Goal: Task Accomplishment & Management: Complete application form

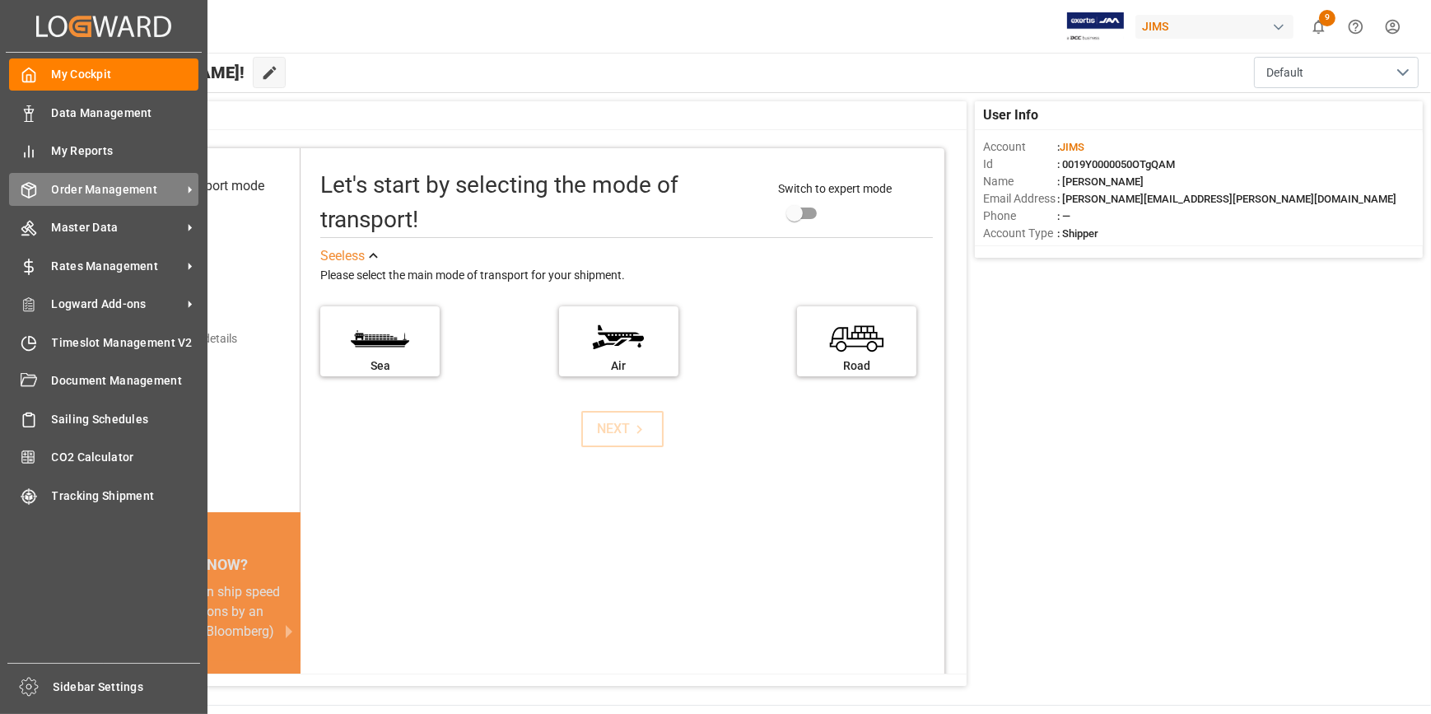
click at [98, 189] on span "Order Management" at bounding box center [117, 189] width 130 height 17
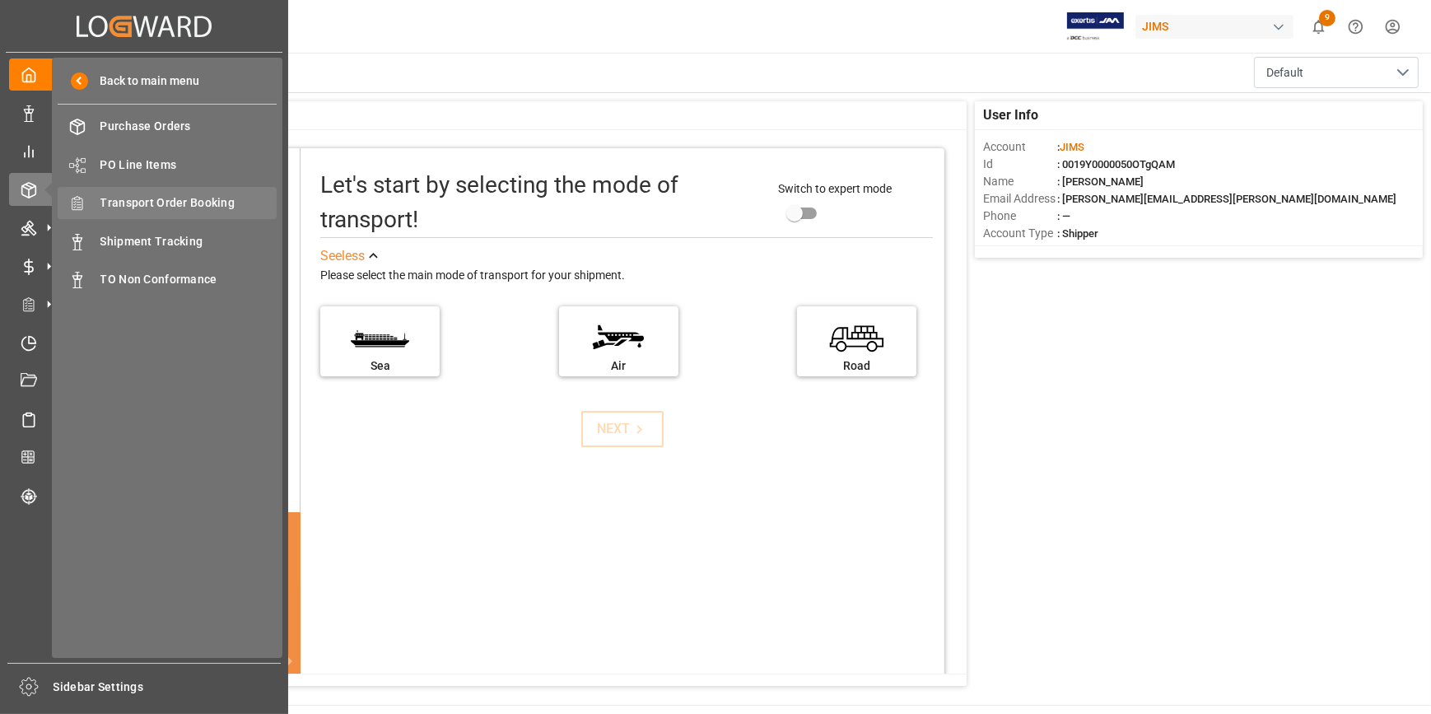
click at [148, 205] on span "Transport Order Booking" at bounding box center [188, 202] width 177 height 17
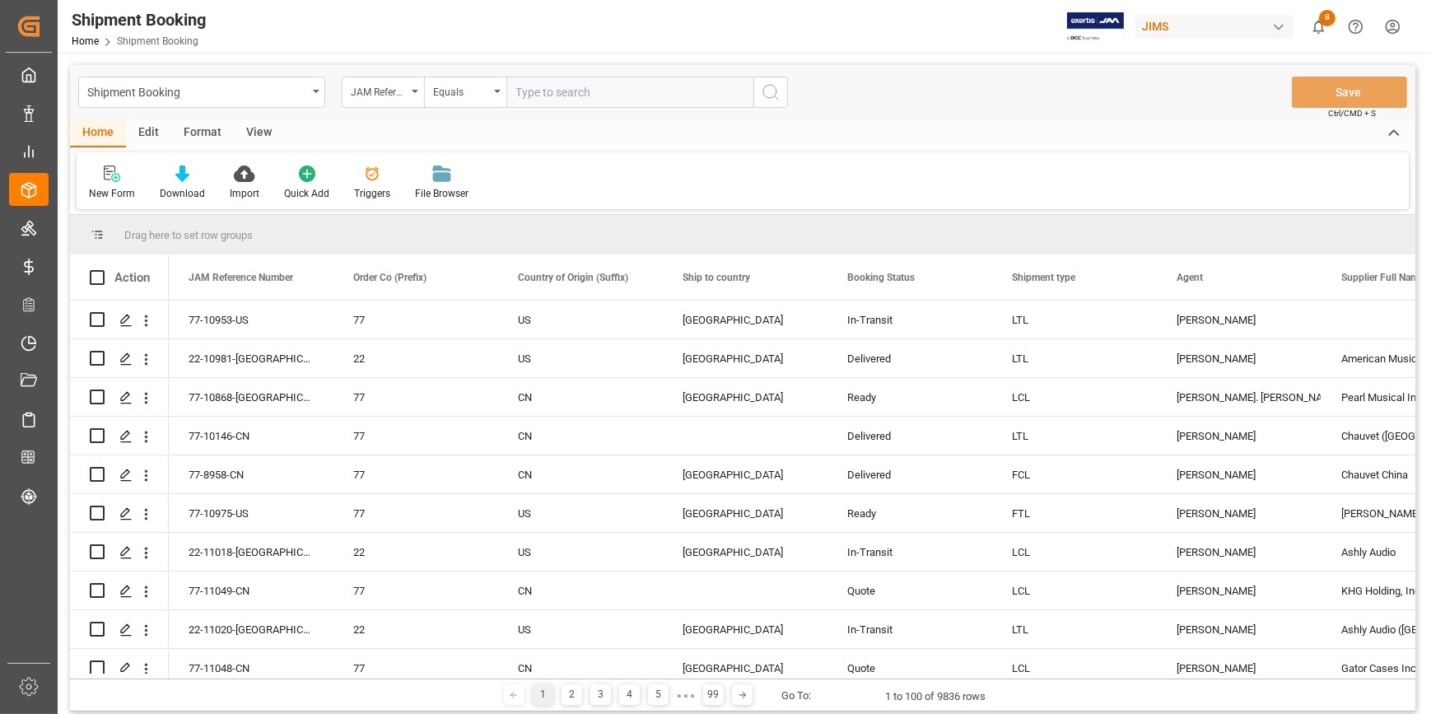
click at [611, 103] on input "text" at bounding box center [629, 92] width 247 height 31
click at [593, 96] on input "text" at bounding box center [629, 92] width 247 height 31
type input "22-11029-CN"
click at [758, 98] on button "search button" at bounding box center [770, 92] width 35 height 31
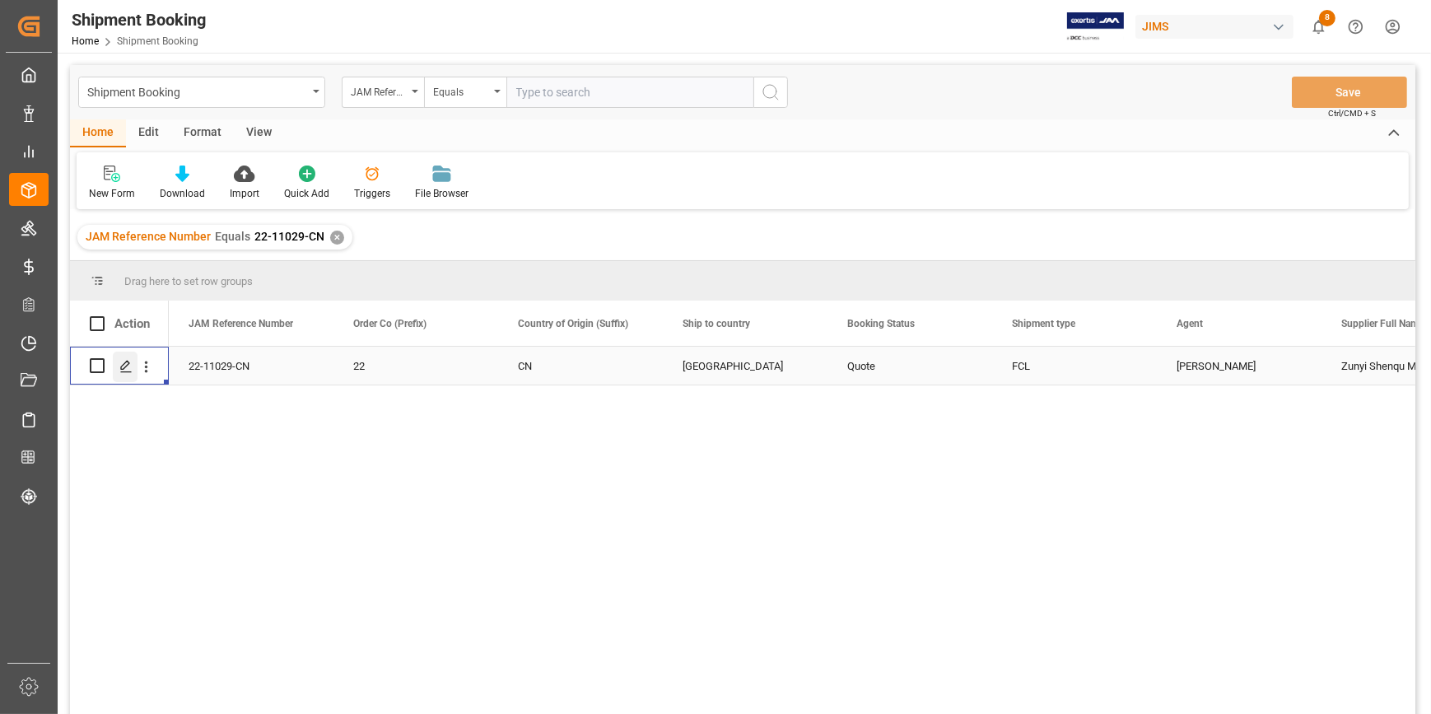
click at [124, 364] on polygon "Press SPACE to select this row." at bounding box center [125, 365] width 8 height 8
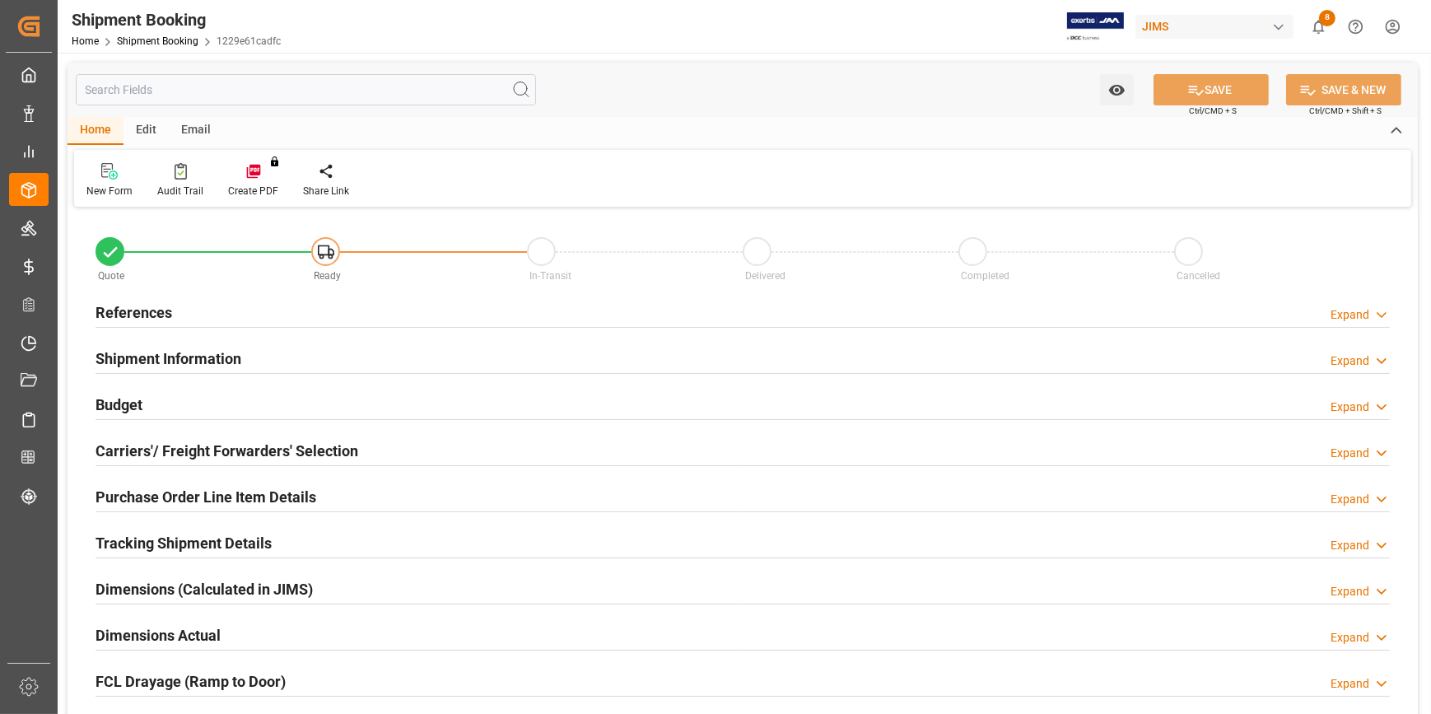
type input "1"
type input "[DATE]"
click at [128, 315] on h2 "References" at bounding box center [134, 312] width 77 height 22
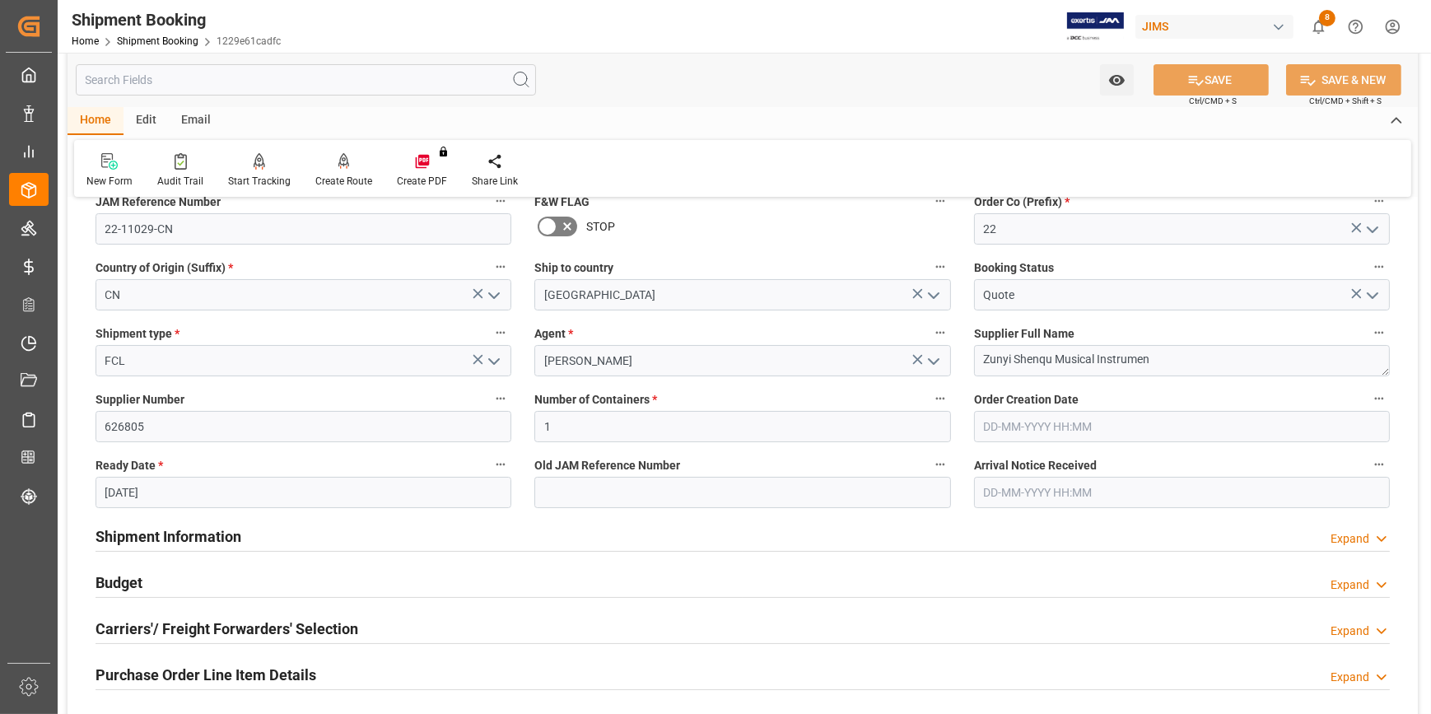
scroll to position [224, 0]
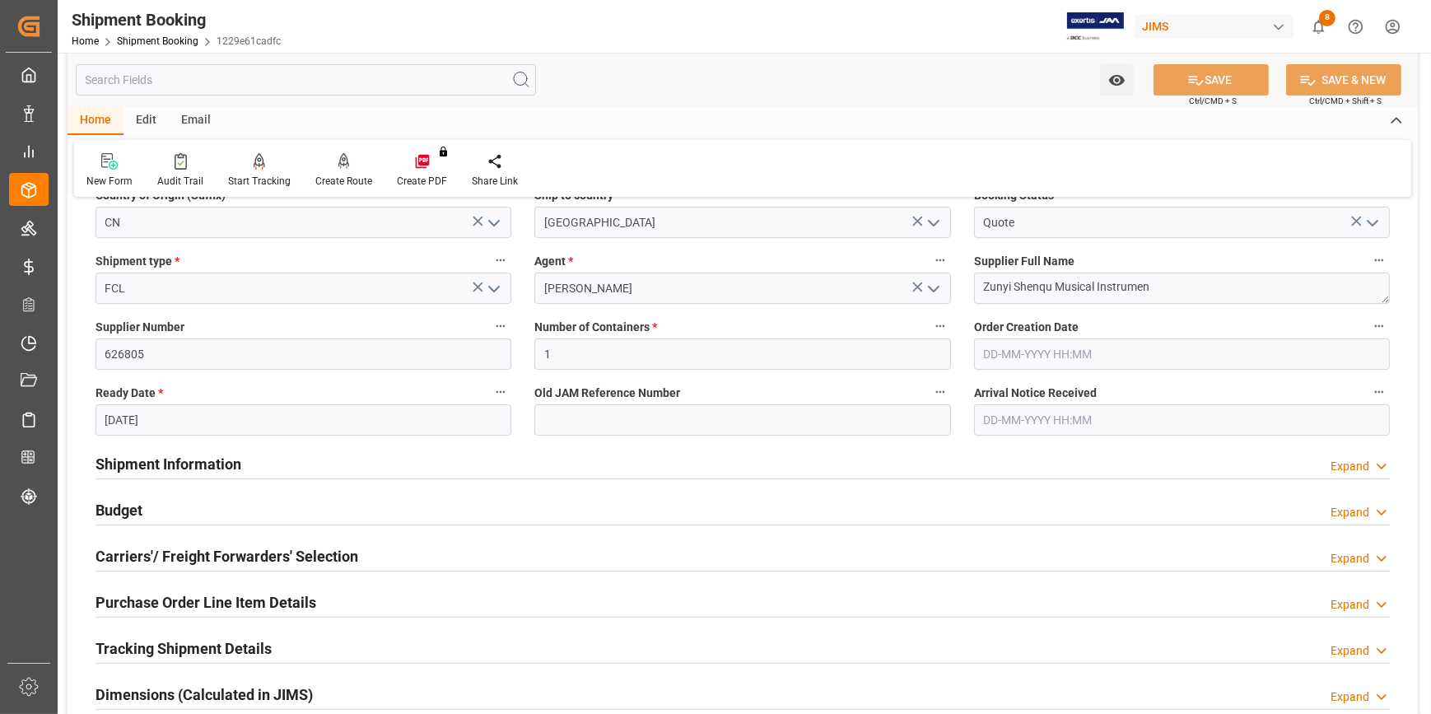
click at [161, 464] on h2 "Shipment Information" at bounding box center [169, 464] width 146 height 22
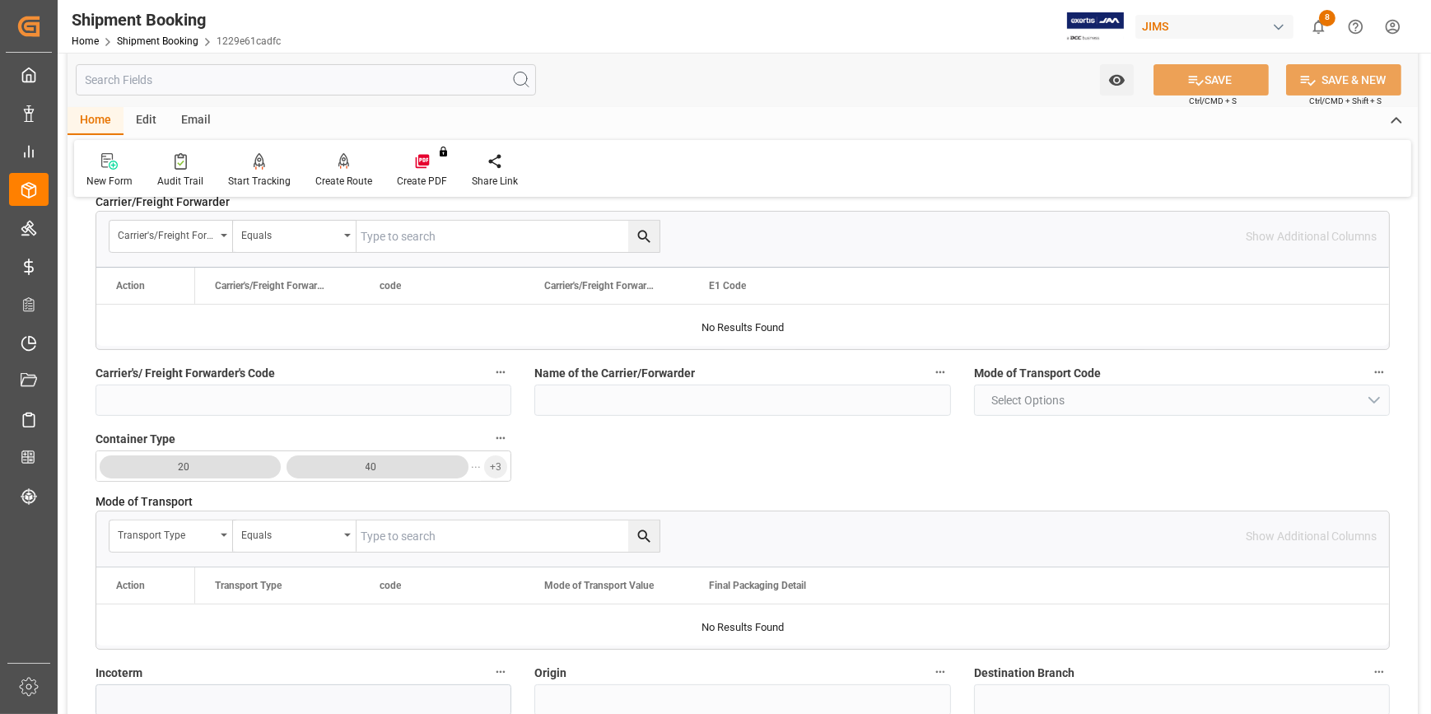
scroll to position [674, 0]
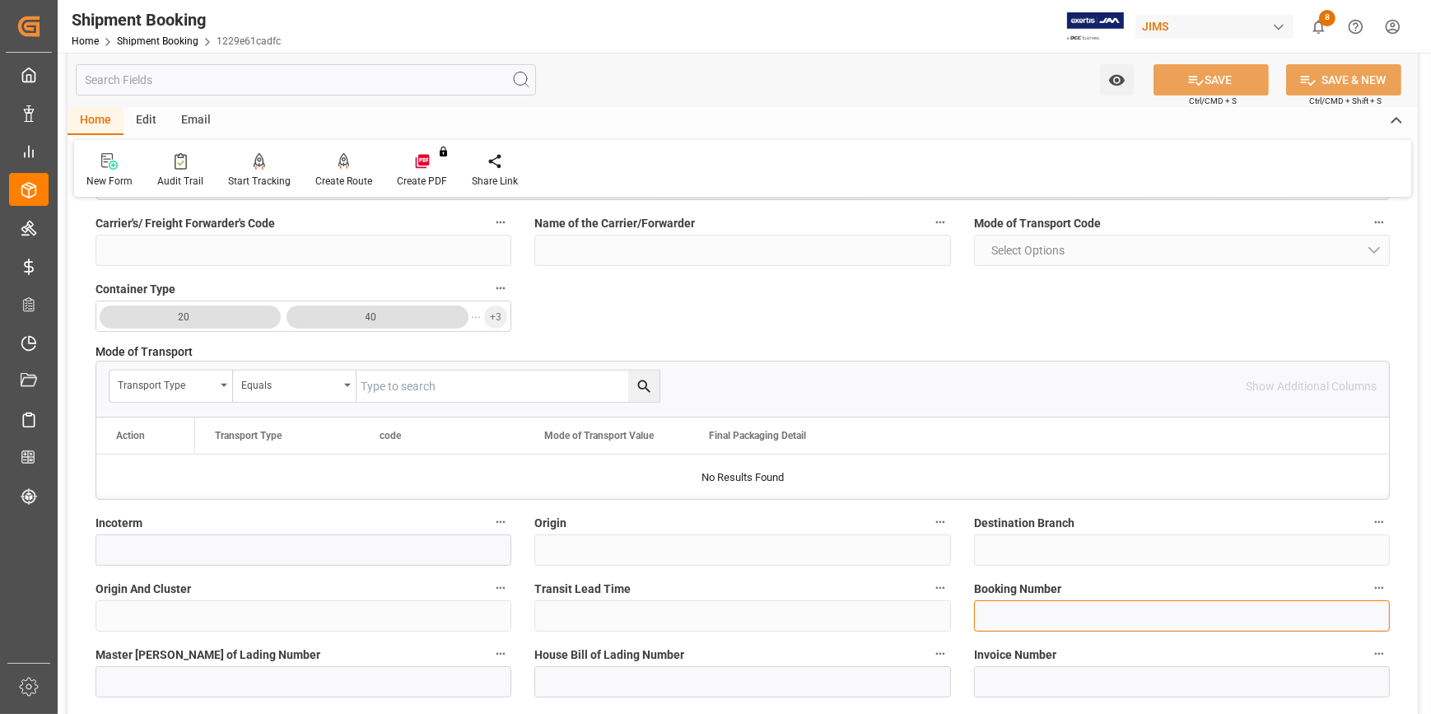
click at [1024, 621] on input at bounding box center [1182, 615] width 416 height 31
paste input "22-11029-CN"
type input "22-11029-CN"
click at [939, 615] on div "Quote Ready In-Transit Delivered Completed Cancelled References Collapse JAM Re…" at bounding box center [743, 382] width 1351 height 1689
click at [1017, 619] on input at bounding box center [1182, 615] width 416 height 31
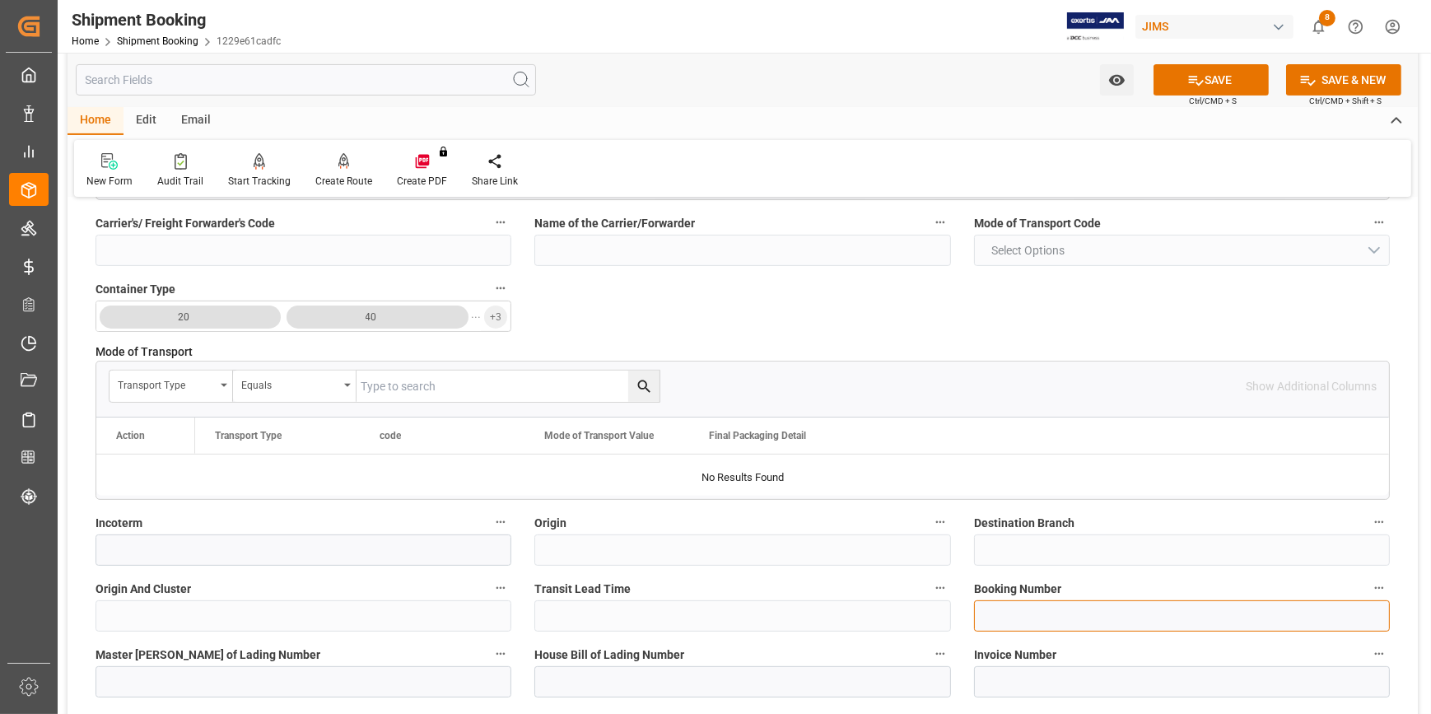
paste input "147501446307"
type input "147501446307"
click at [1197, 82] on icon at bounding box center [1195, 80] width 17 height 17
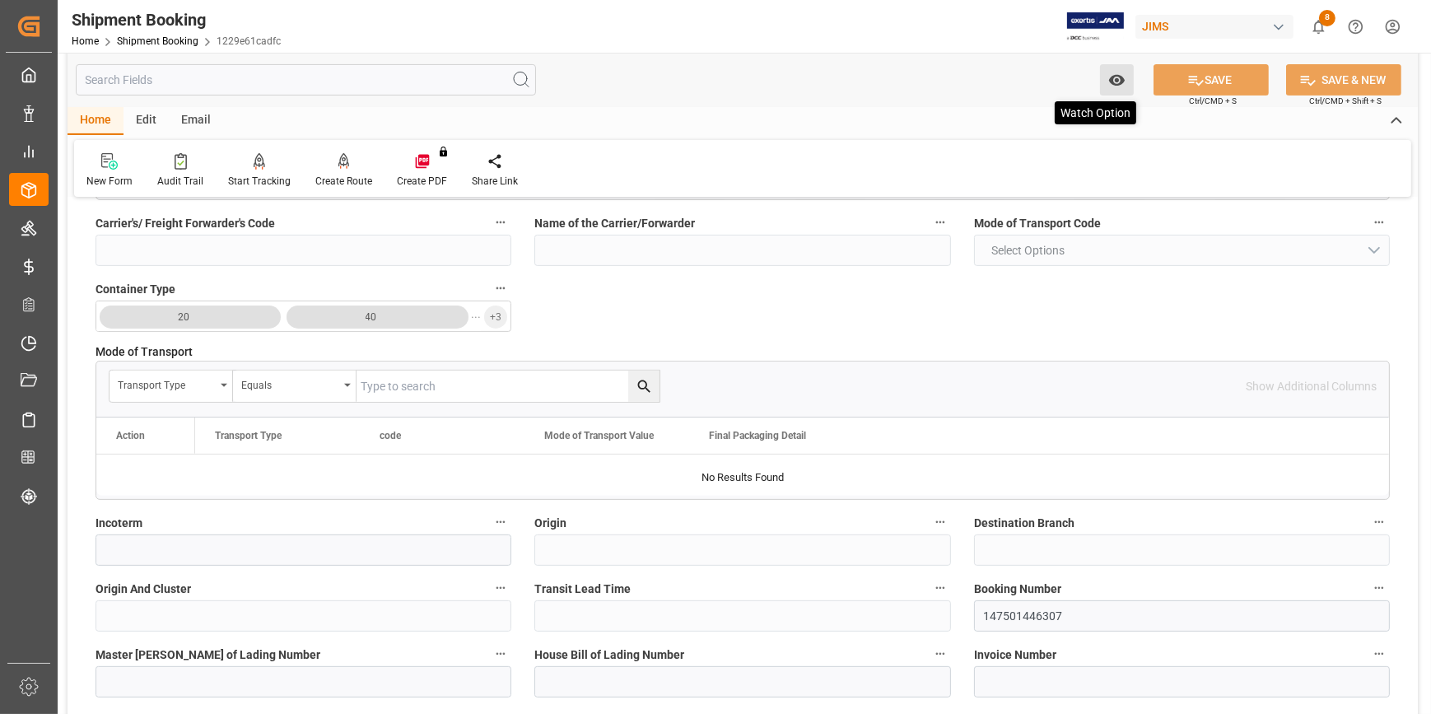
click at [1119, 85] on icon "open menu" at bounding box center [1116, 80] width 16 height 11
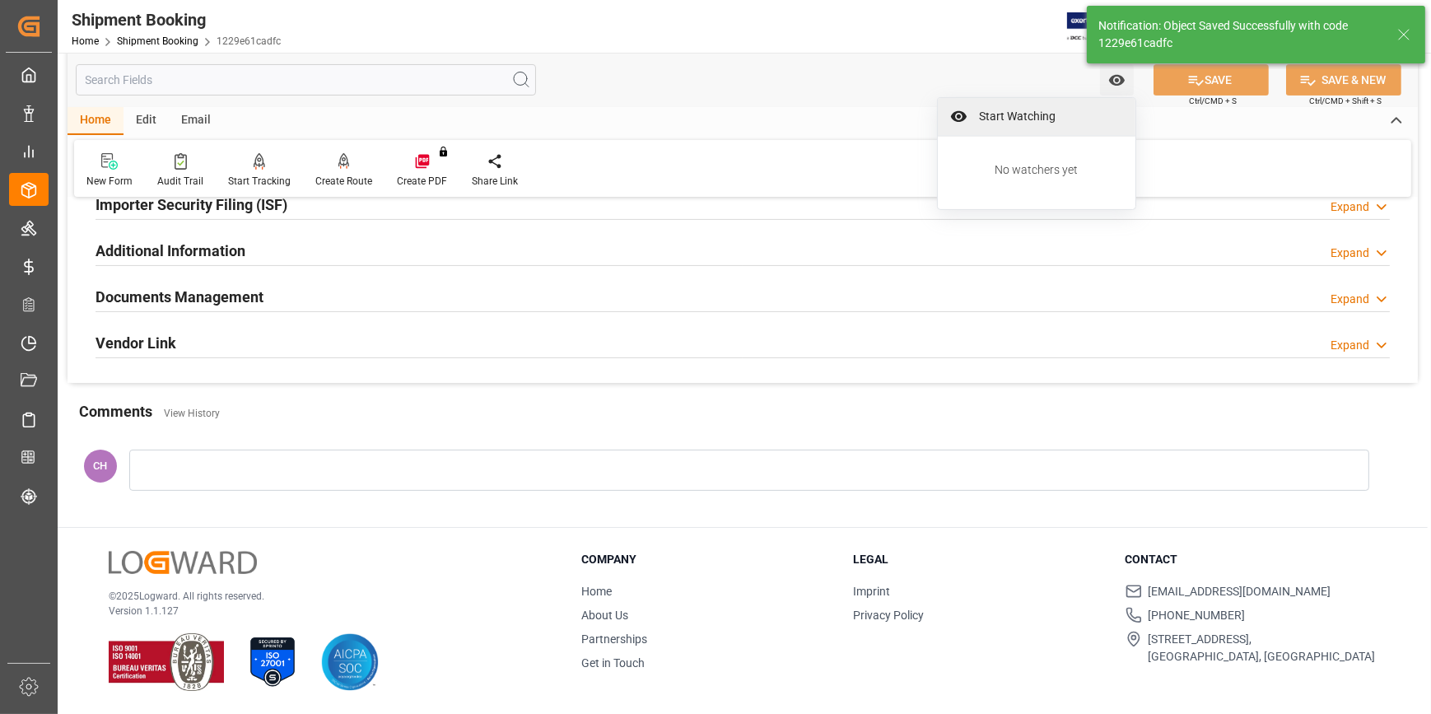
scroll to position [0, 0]
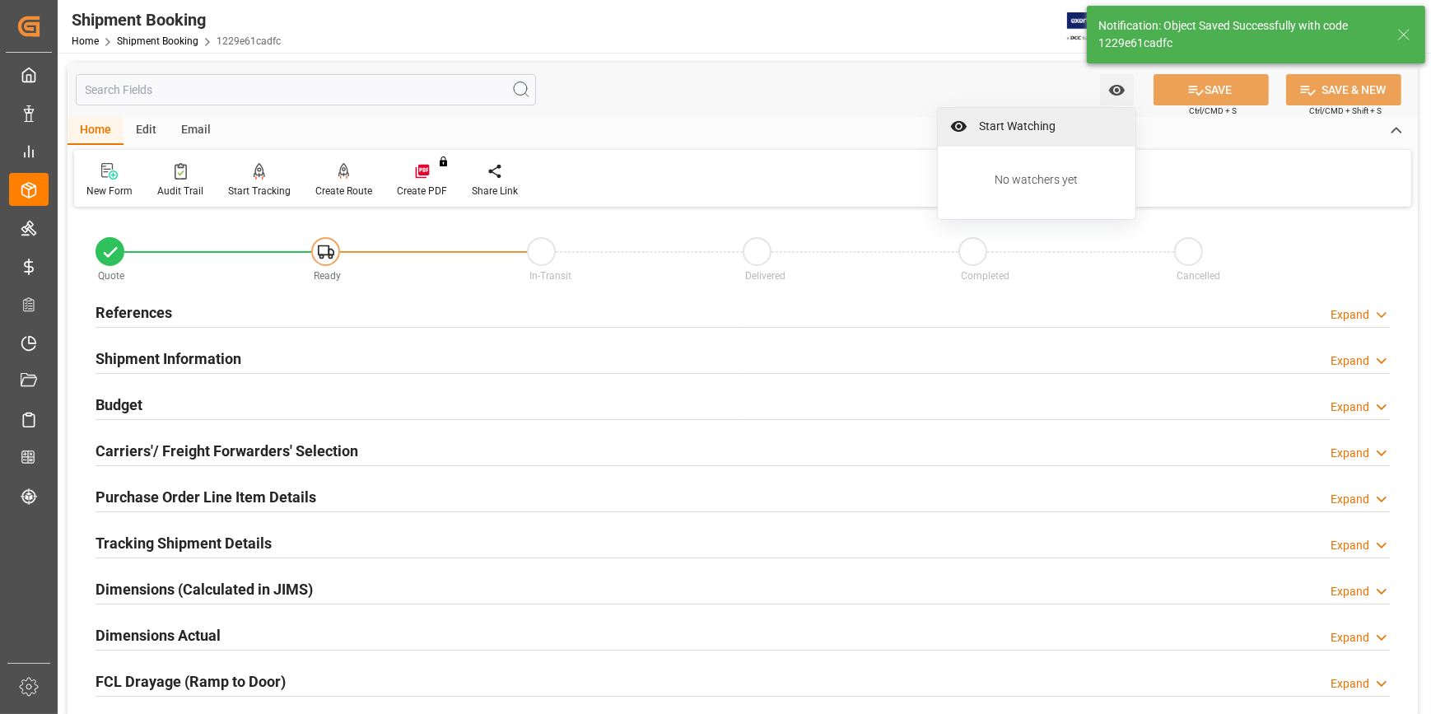
click at [1027, 123] on span "Start Watching" at bounding box center [1048, 126] width 150 height 17
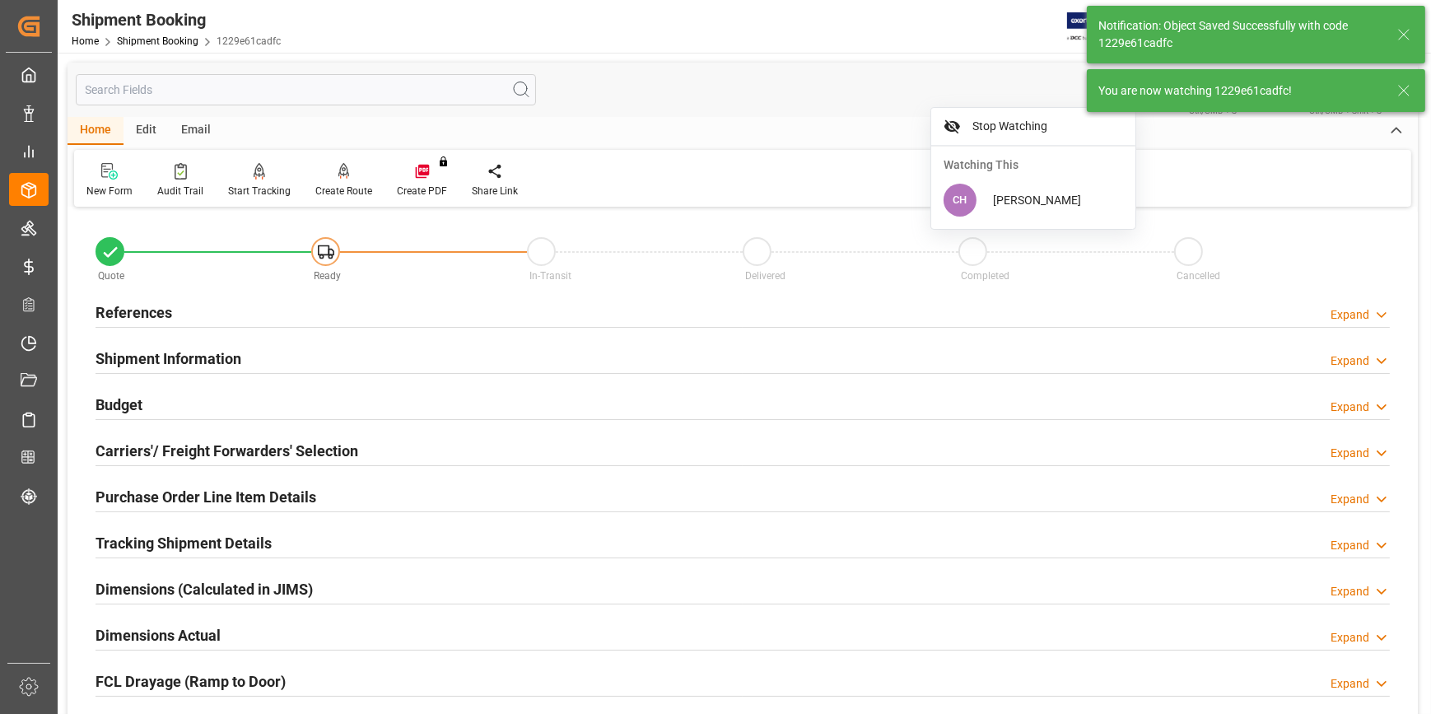
scroll to position [149, 0]
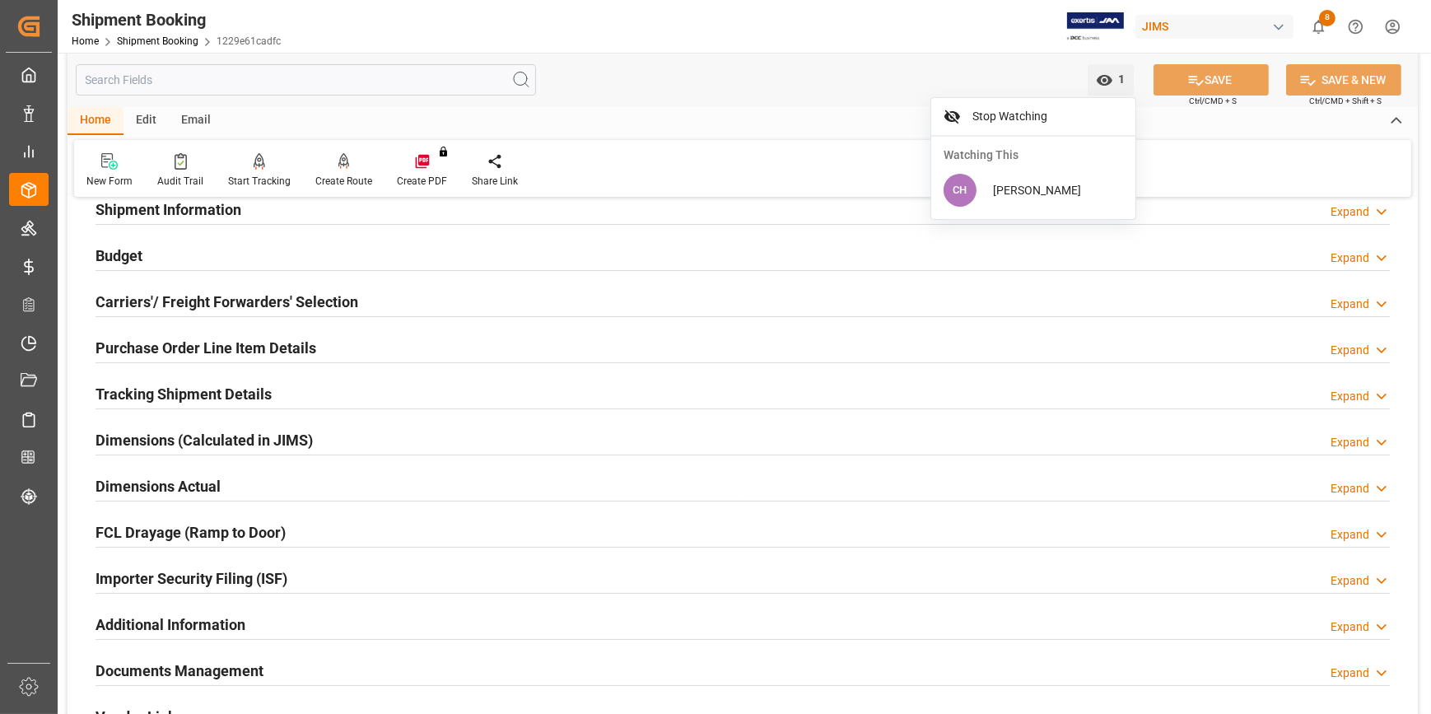
click at [118, 259] on h2 "Budget" at bounding box center [119, 256] width 47 height 22
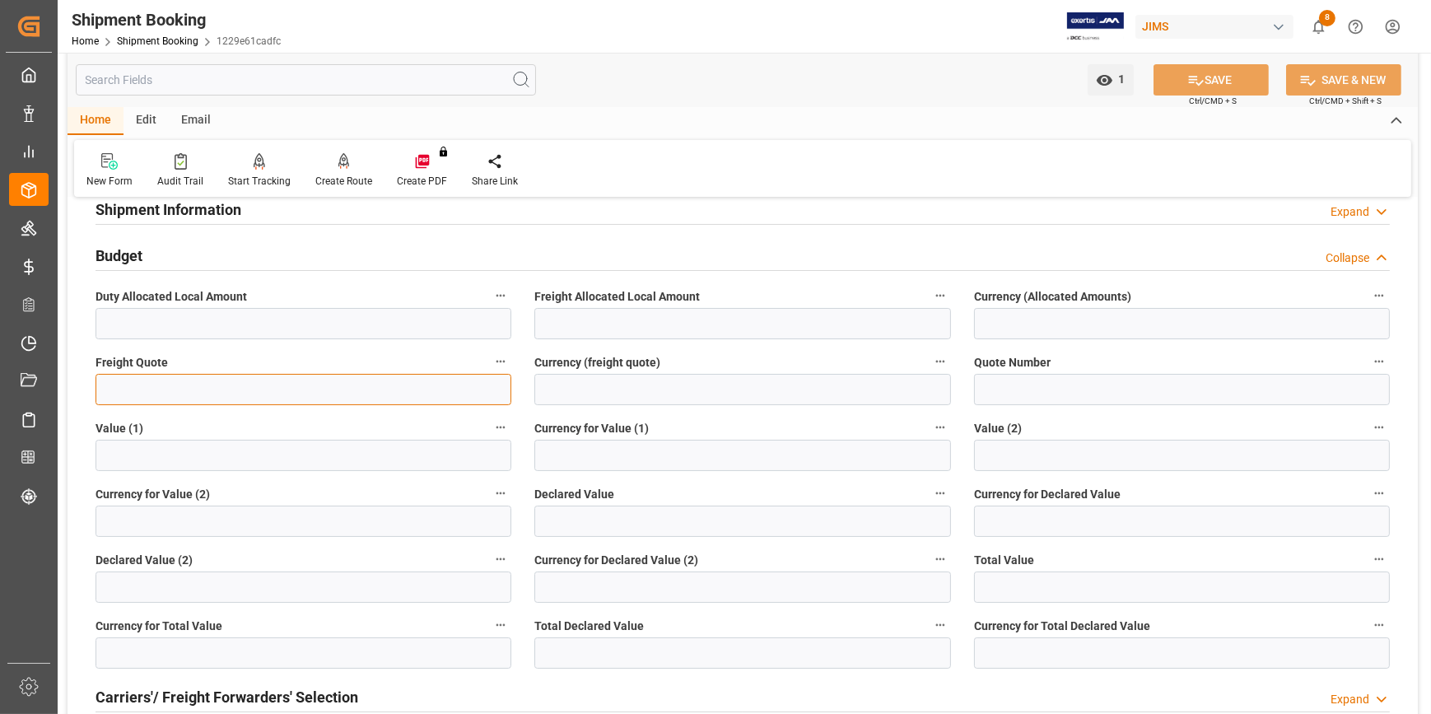
click at [157, 388] on input "text" at bounding box center [304, 389] width 416 height 31
type input "6000"
click at [592, 398] on input at bounding box center [742, 389] width 416 height 31
type input "USD"
click at [1206, 87] on button "SAVE" at bounding box center [1211, 79] width 115 height 31
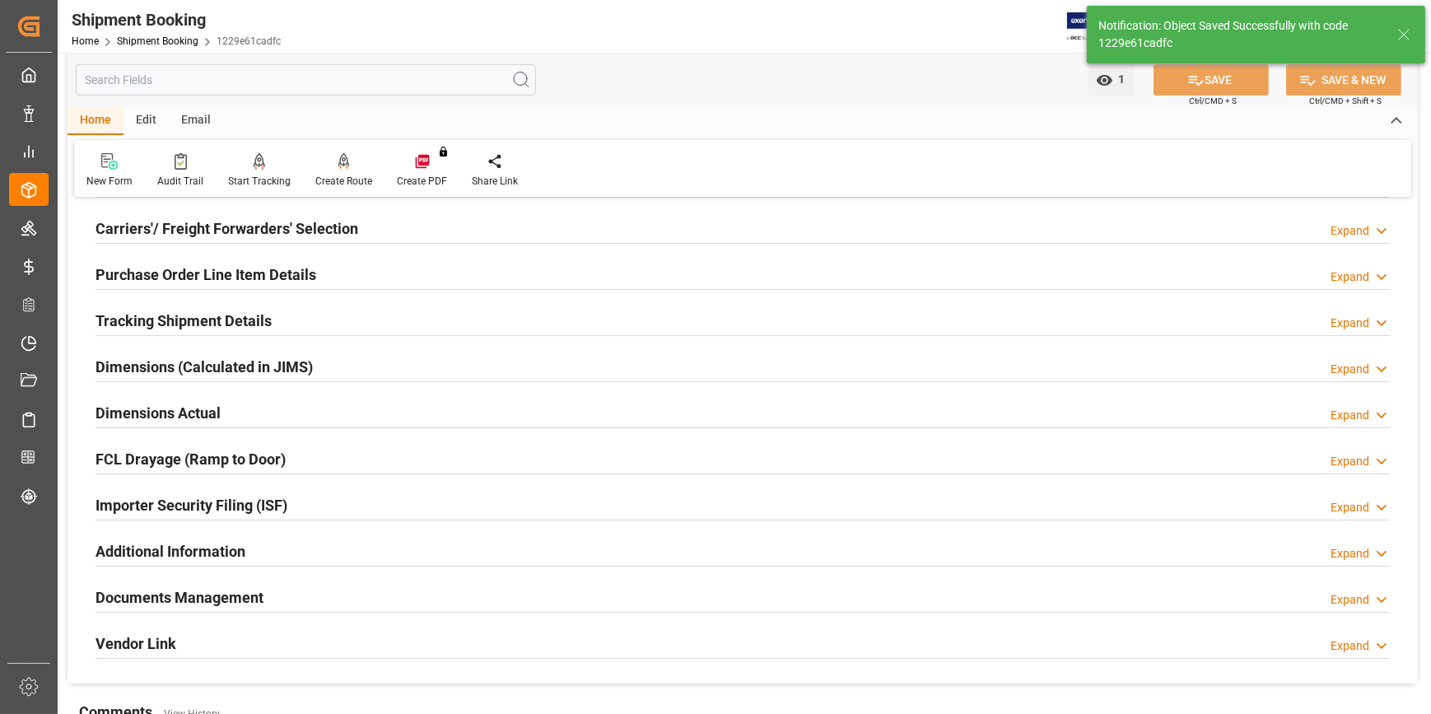
scroll to position [0, 0]
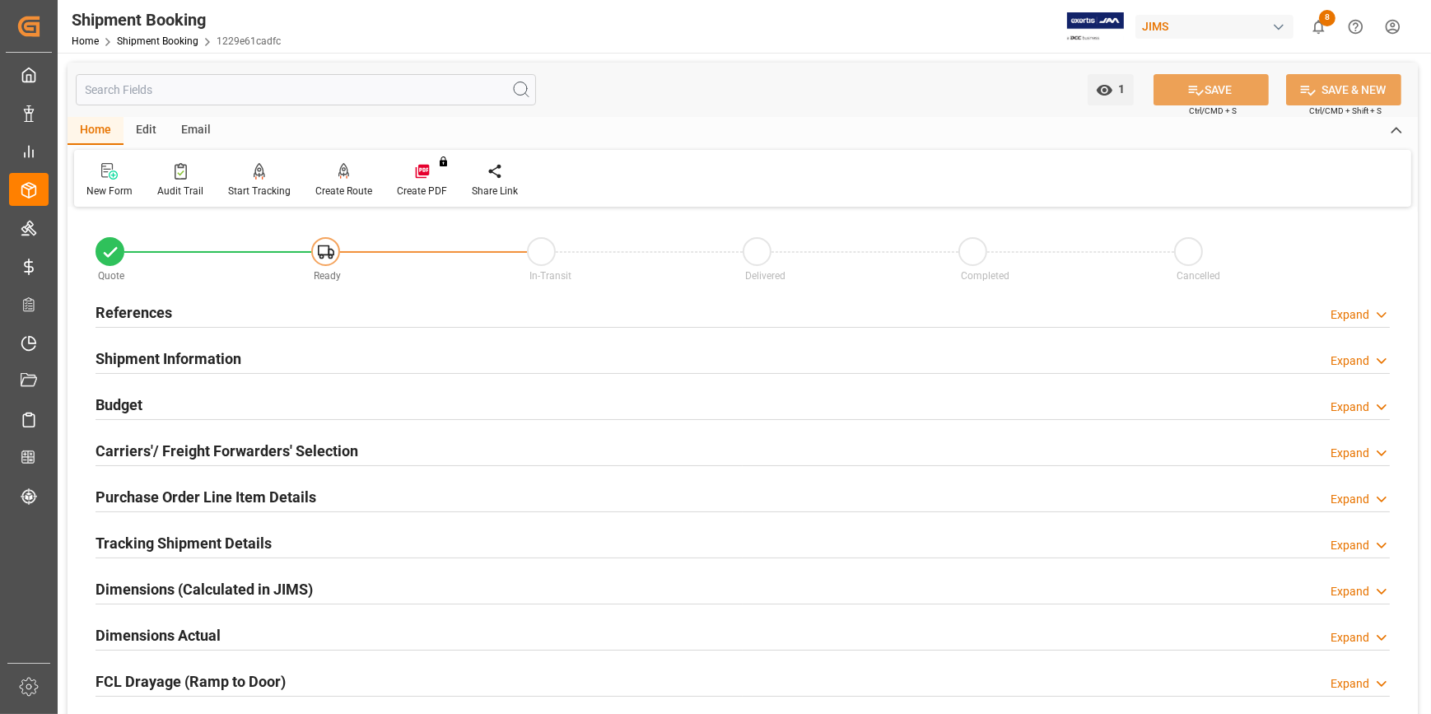
click at [153, 455] on h2 "Carriers'/ Freight Forwarders' Selection" at bounding box center [227, 451] width 263 height 22
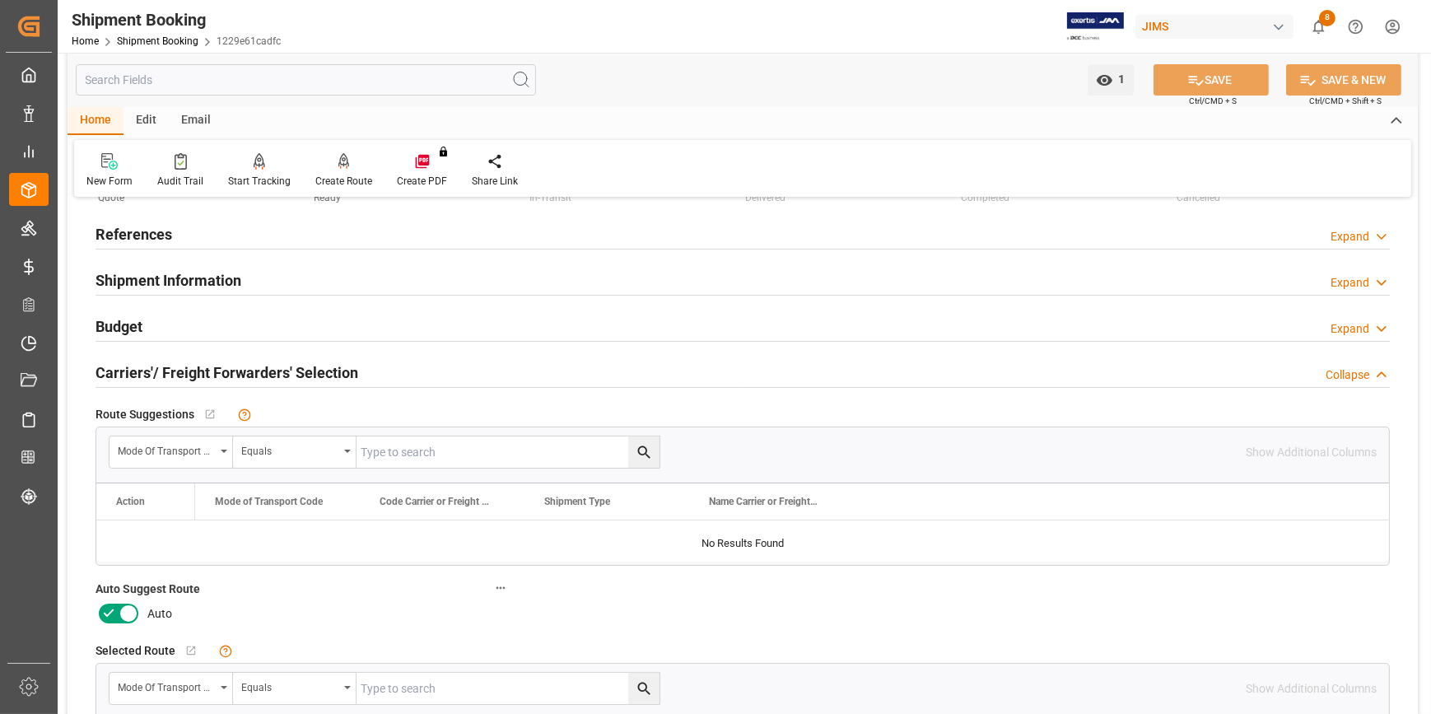
scroll to position [149, 0]
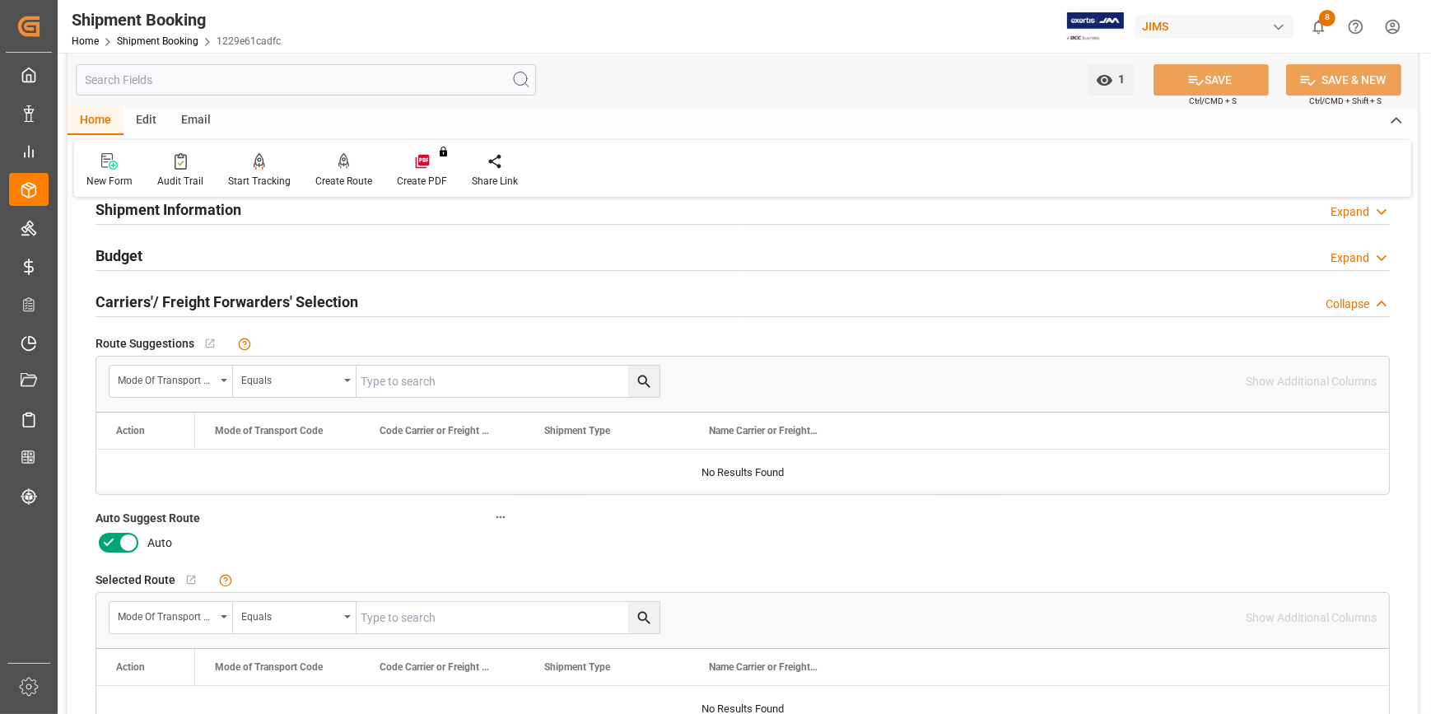
click at [115, 539] on icon at bounding box center [109, 543] width 20 height 20
click at [0, 0] on input "checkbox" at bounding box center [0, 0] width 0 height 0
click at [1199, 85] on icon at bounding box center [1195, 80] width 17 height 17
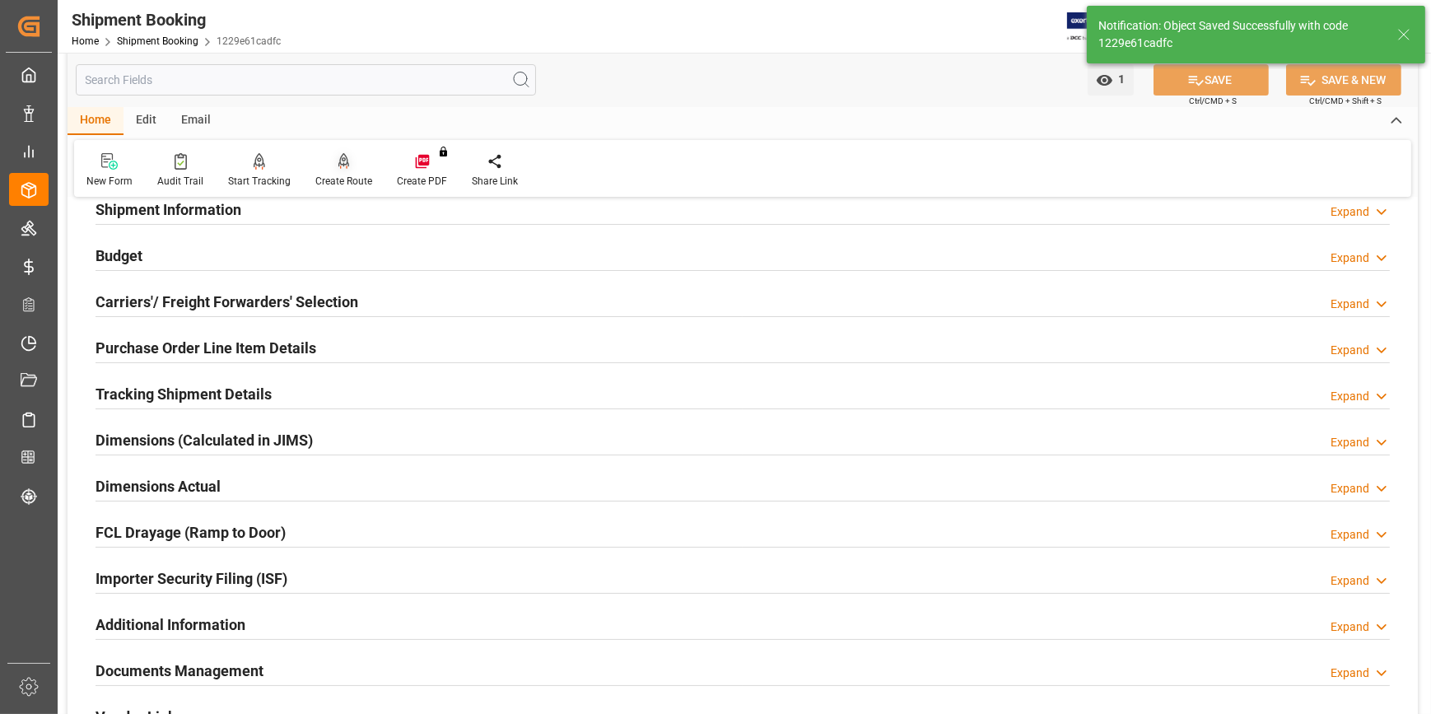
click at [351, 186] on div "Create Route" at bounding box center [343, 181] width 57 height 15
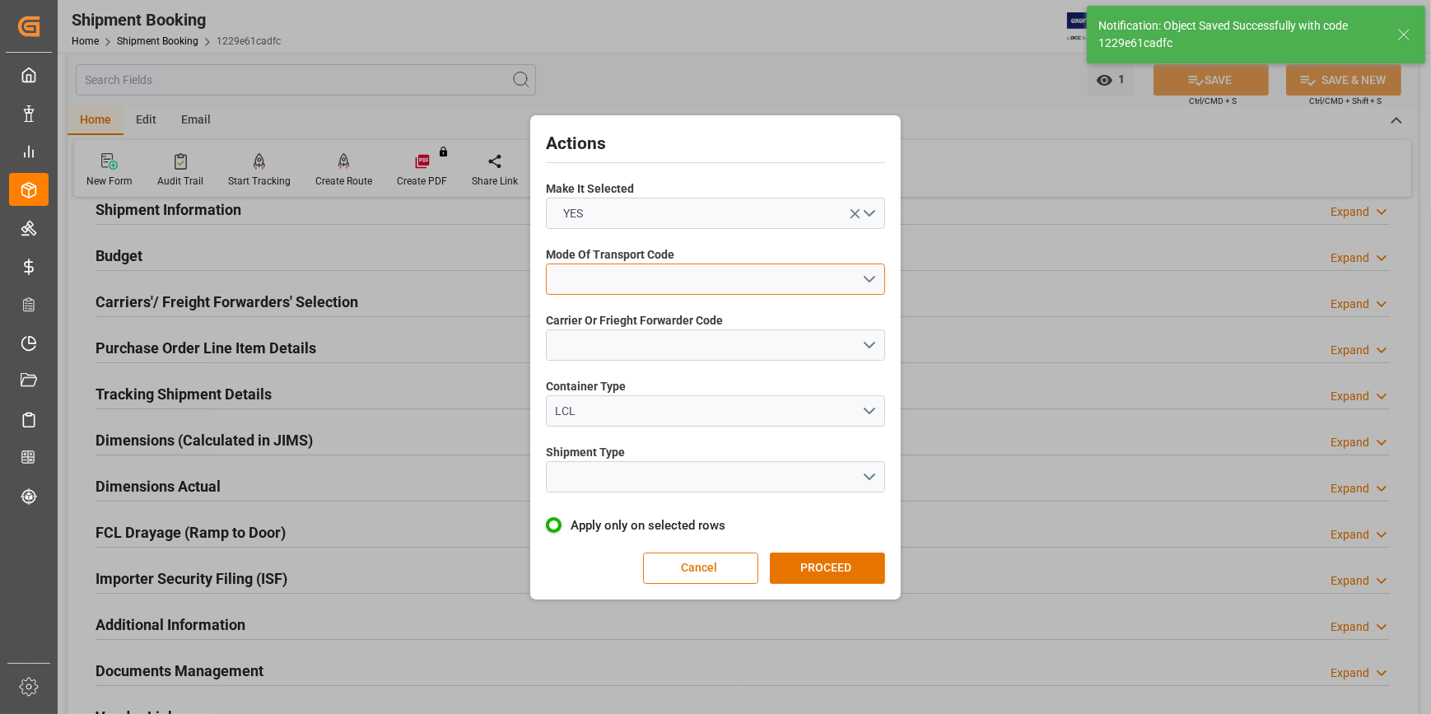
click at [615, 288] on button "open menu" at bounding box center [715, 279] width 339 height 31
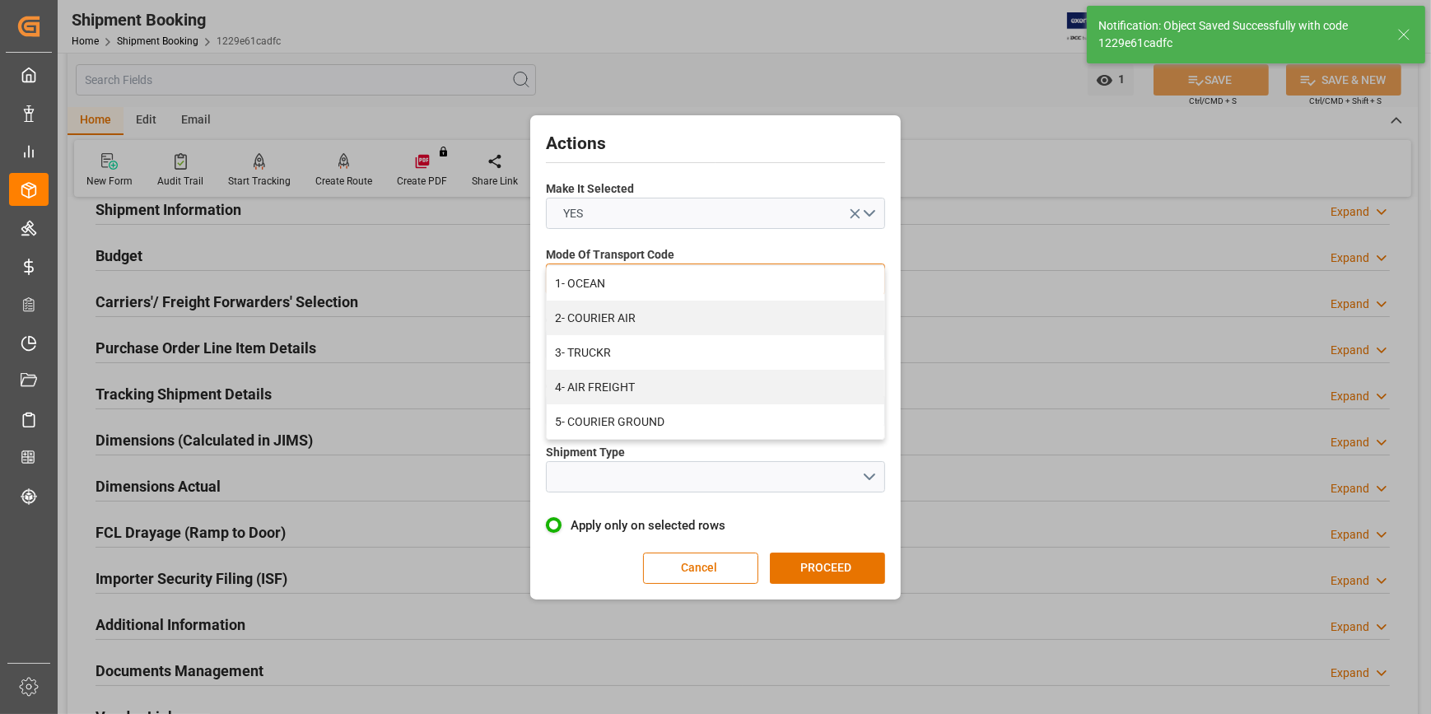
click at [615, 288] on div "1- OCEAN" at bounding box center [716, 283] width 338 height 35
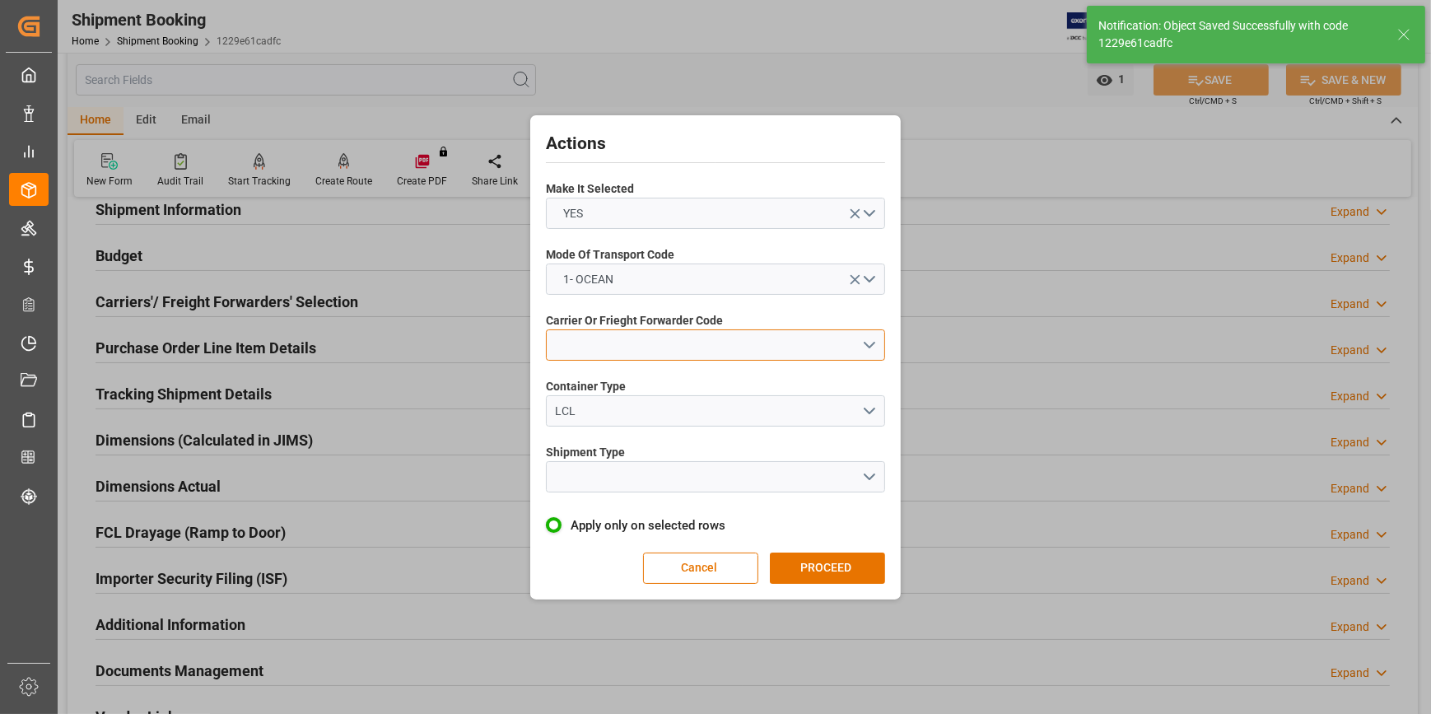
click at [592, 351] on button "open menu" at bounding box center [715, 344] width 339 height 31
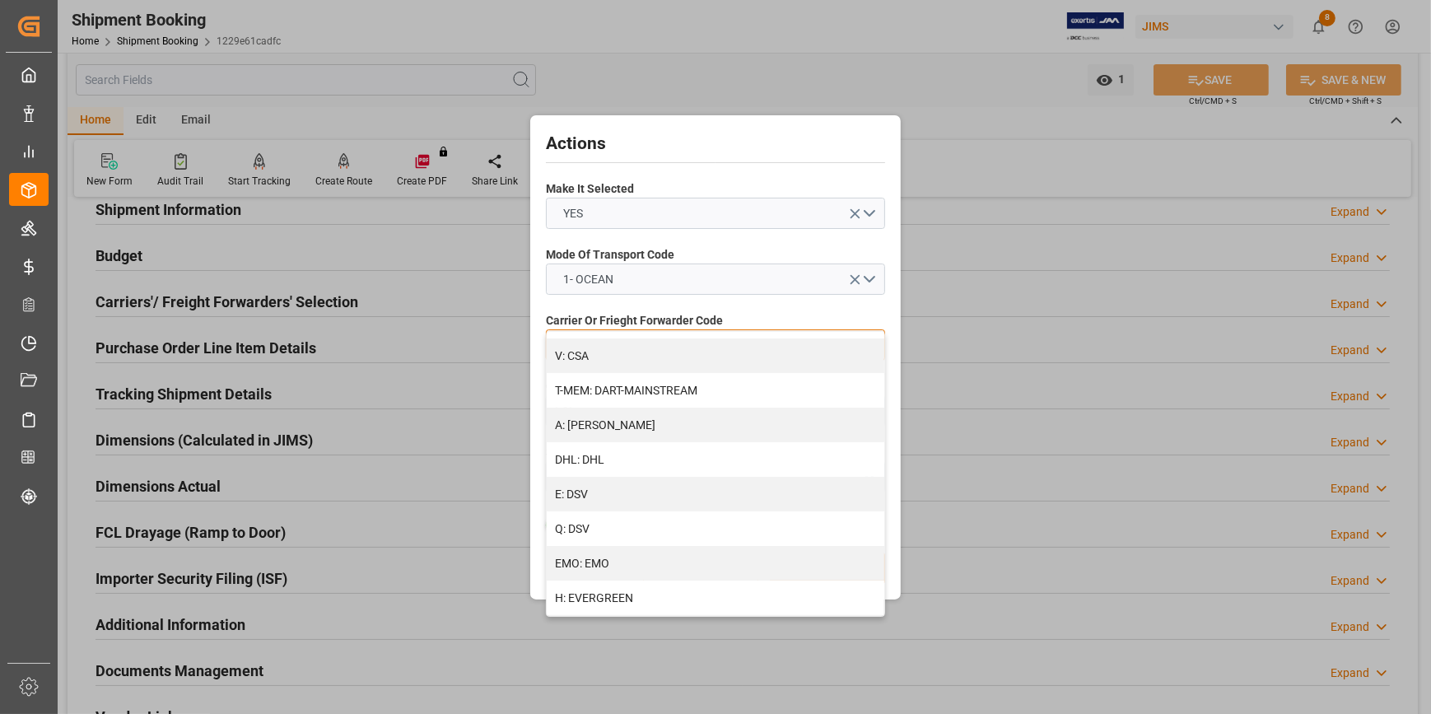
scroll to position [224, 0]
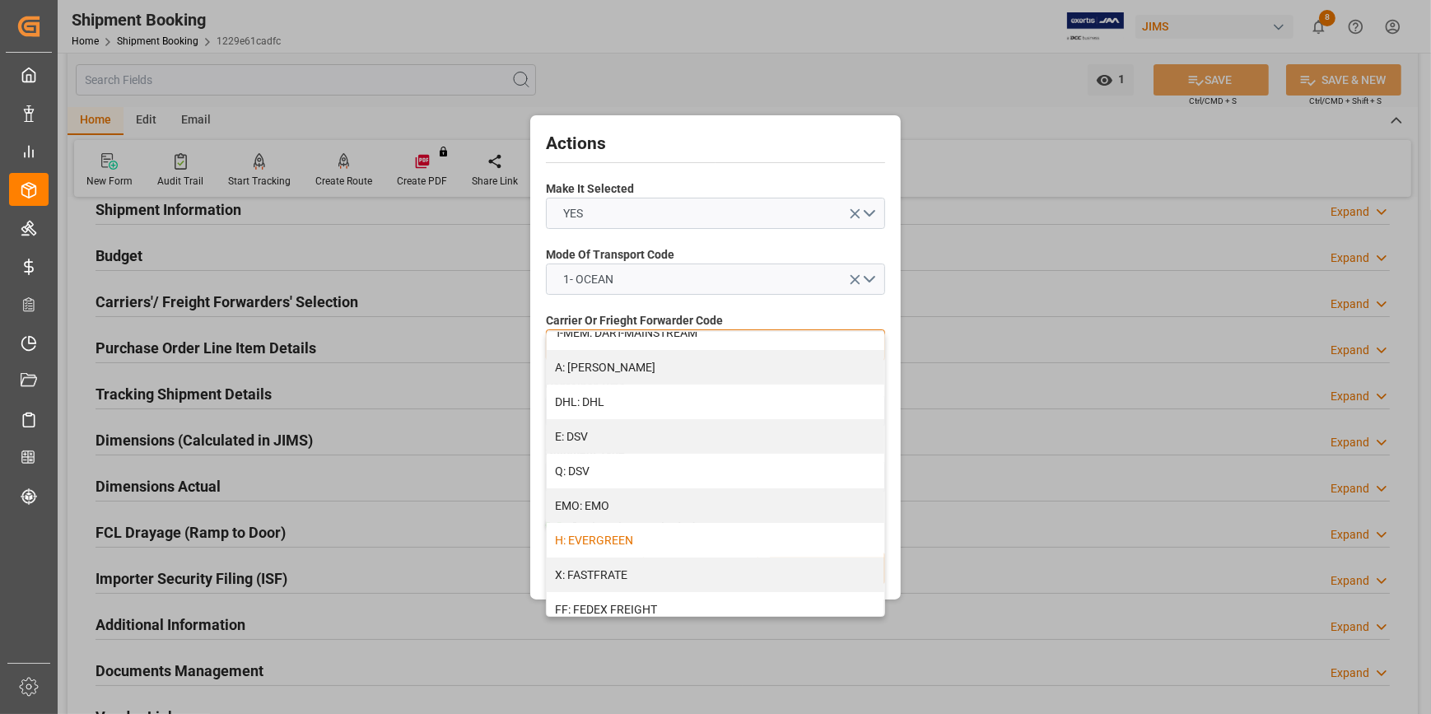
click at [612, 536] on div "H: EVERGREEN" at bounding box center [716, 540] width 338 height 35
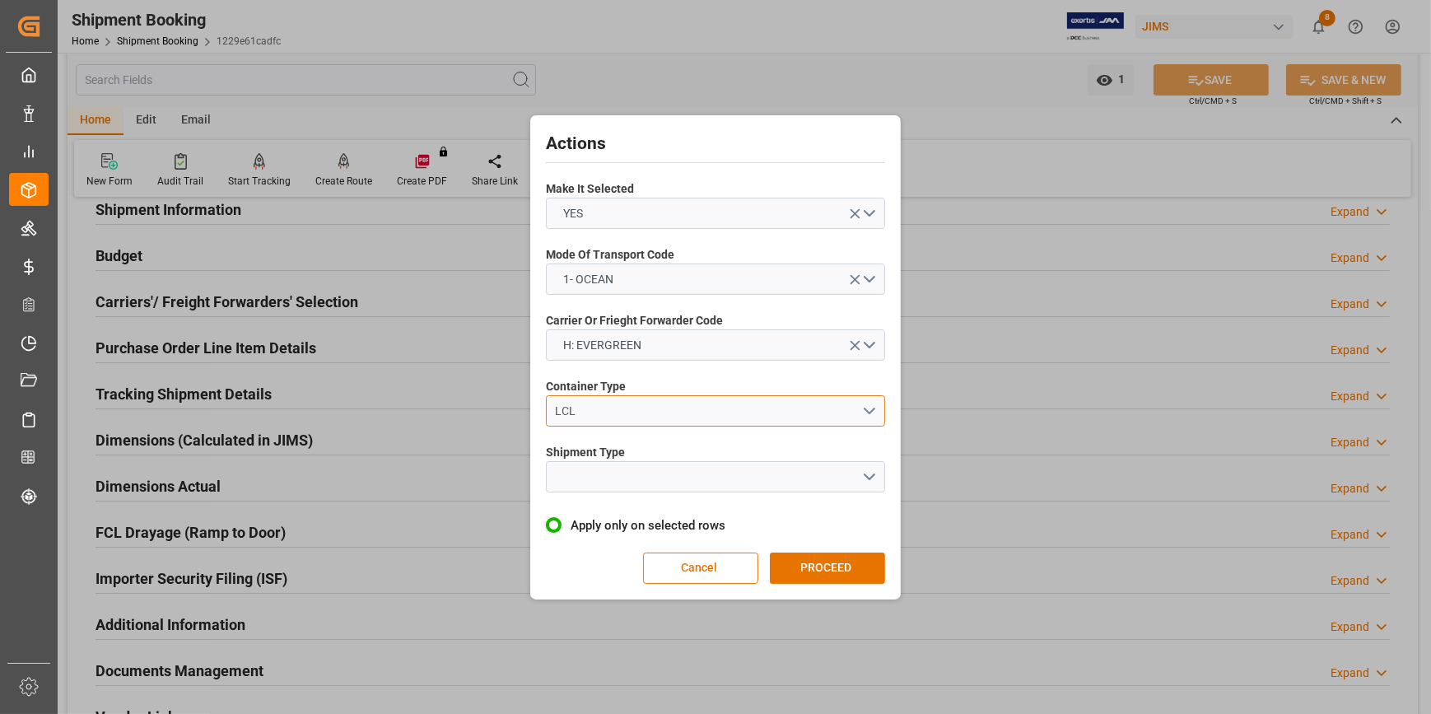
click at [564, 410] on div "LCL" at bounding box center [709, 411] width 306 height 17
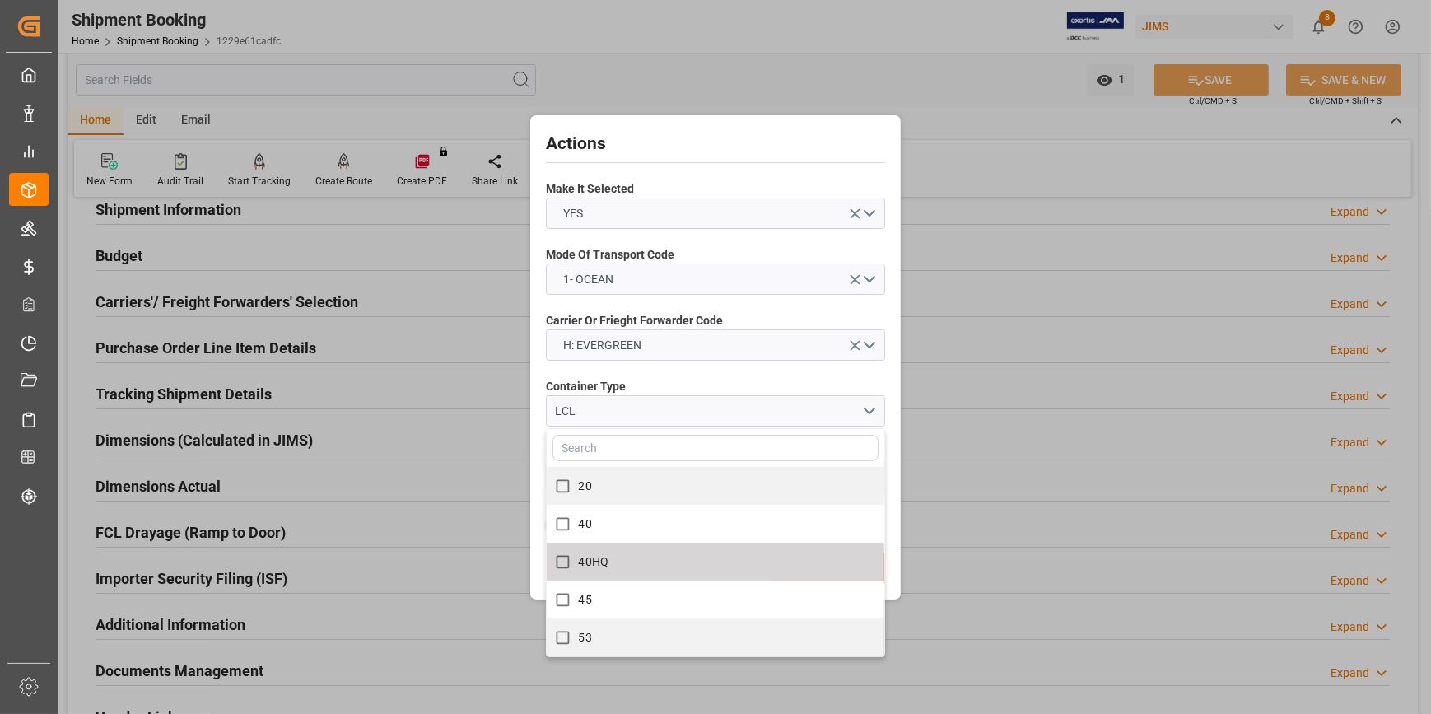
click at [618, 563] on label "40HQ" at bounding box center [707, 562] width 320 height 32
checkbox input "true"
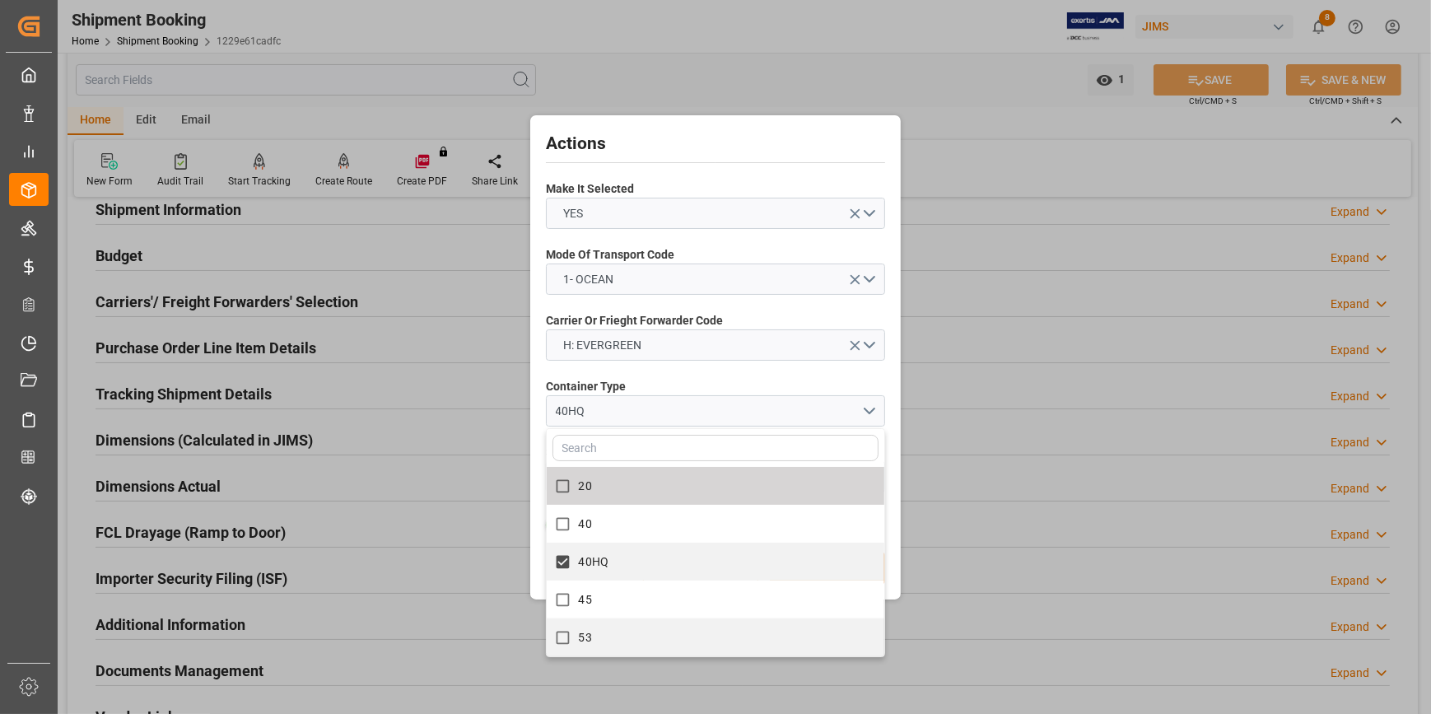
click at [698, 366] on div "Actions Make It Selected YES Mode Of Transport Code 1- OCEAN Carrier Or Frieght…" at bounding box center [715, 357] width 362 height 476
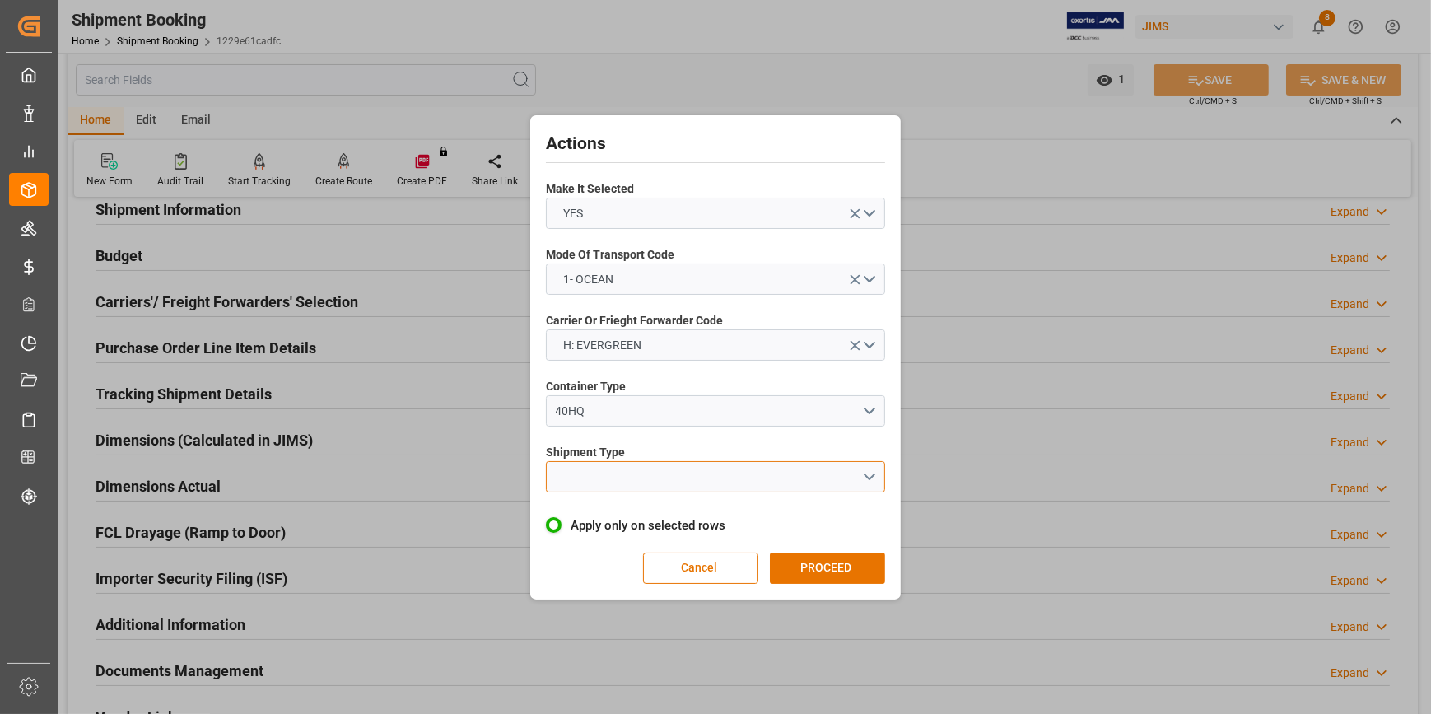
click at [622, 478] on button "open menu" at bounding box center [715, 476] width 339 height 31
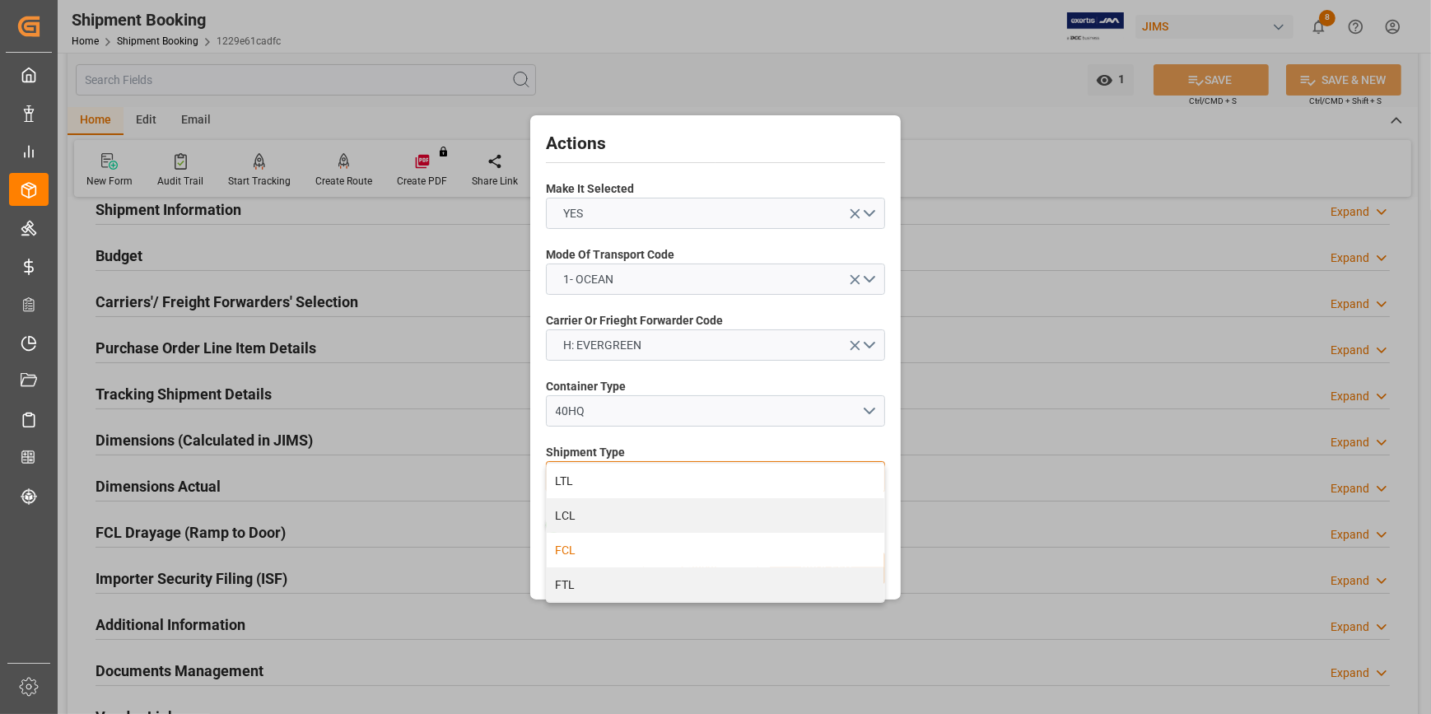
click at [599, 542] on div "FCL" at bounding box center [716, 550] width 338 height 35
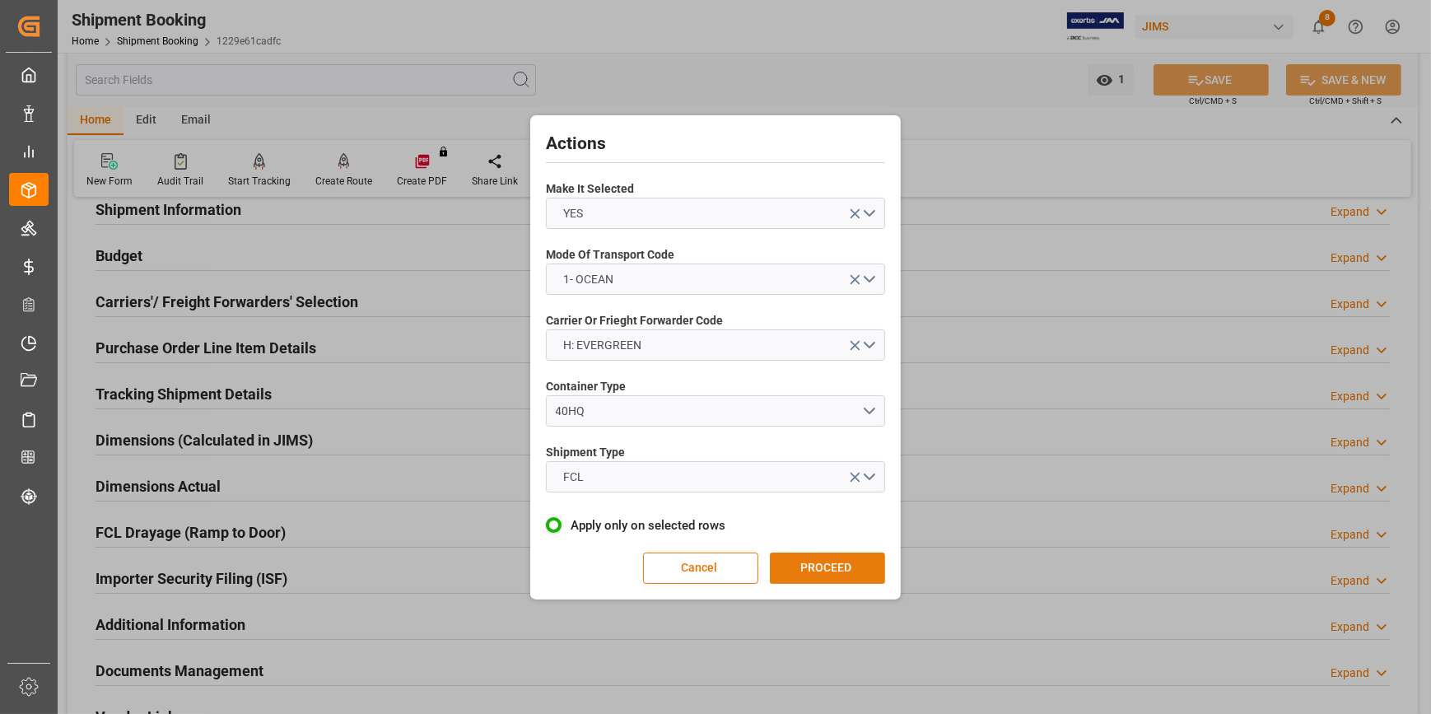
click at [819, 571] on button "PROCEED" at bounding box center [827, 568] width 115 height 31
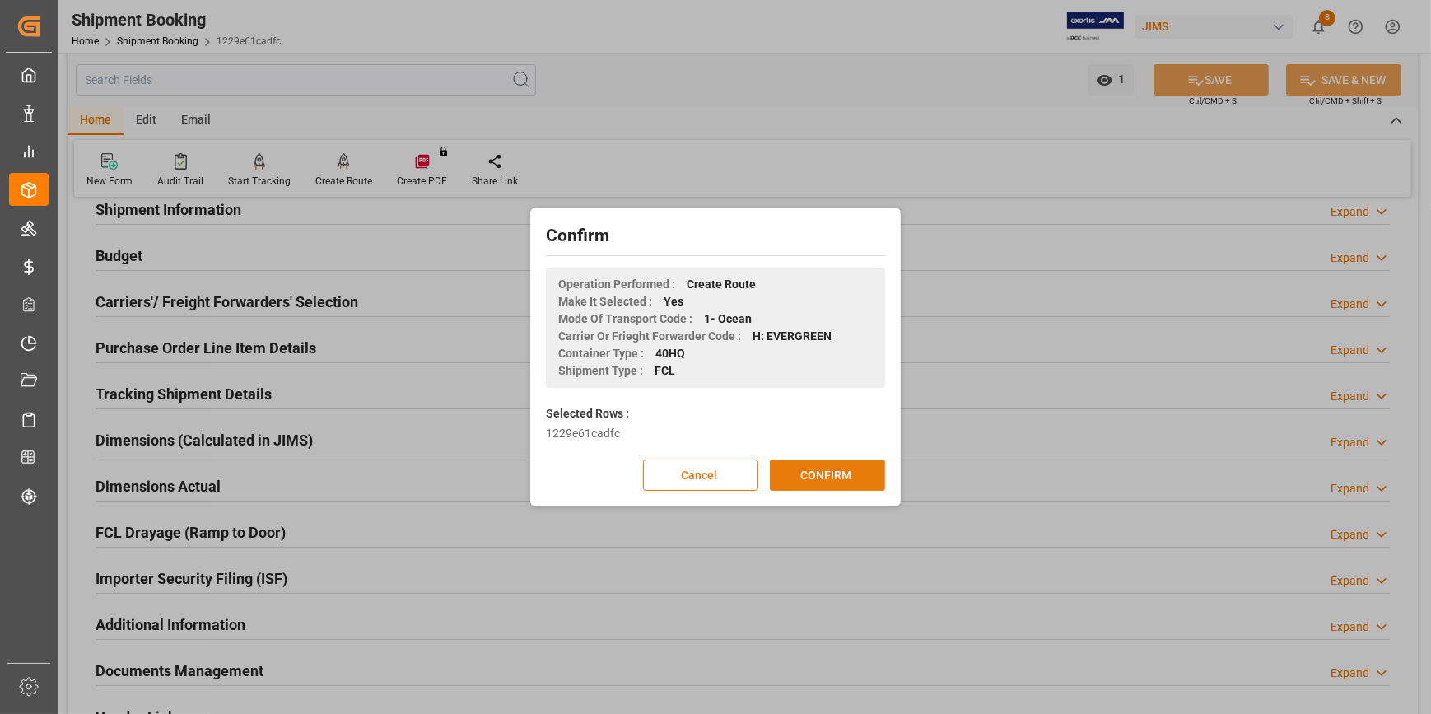
click at [837, 477] on button "CONFIRM" at bounding box center [827, 475] width 115 height 31
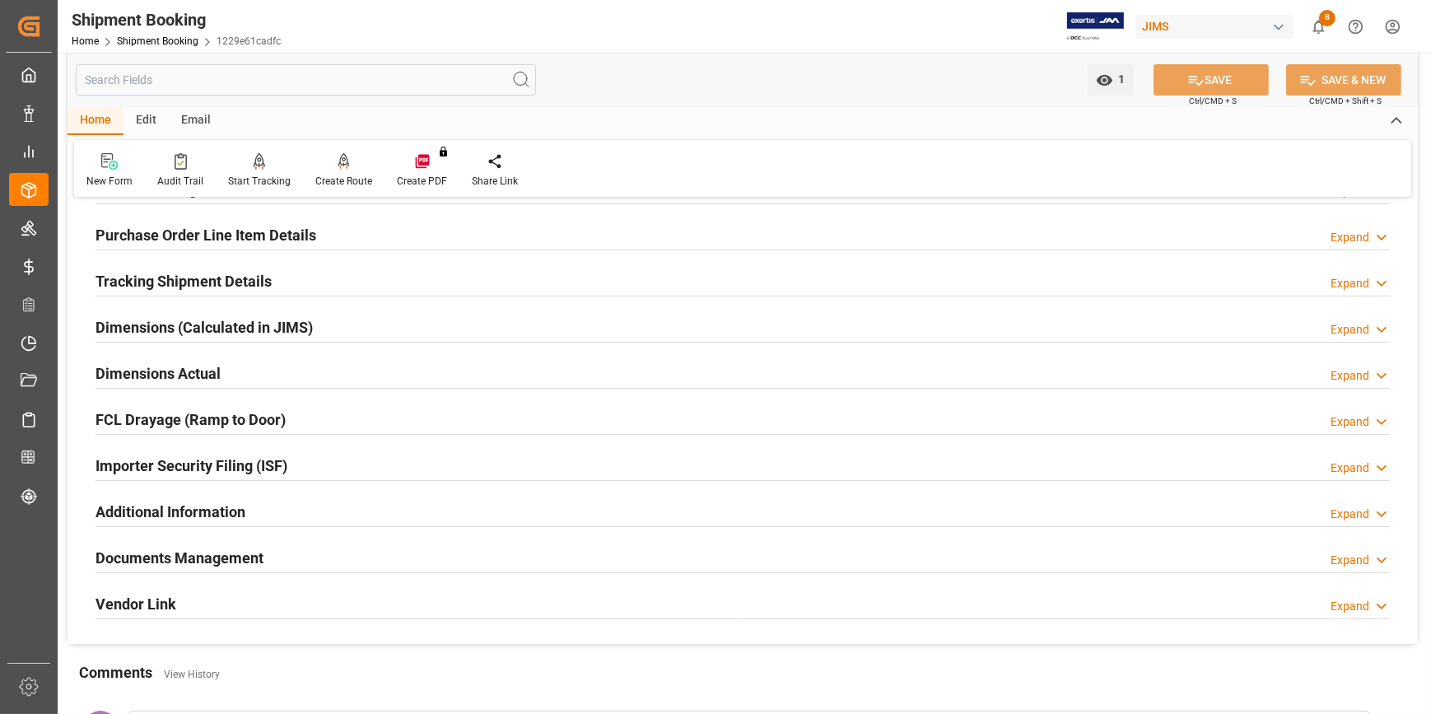
scroll to position [299, 0]
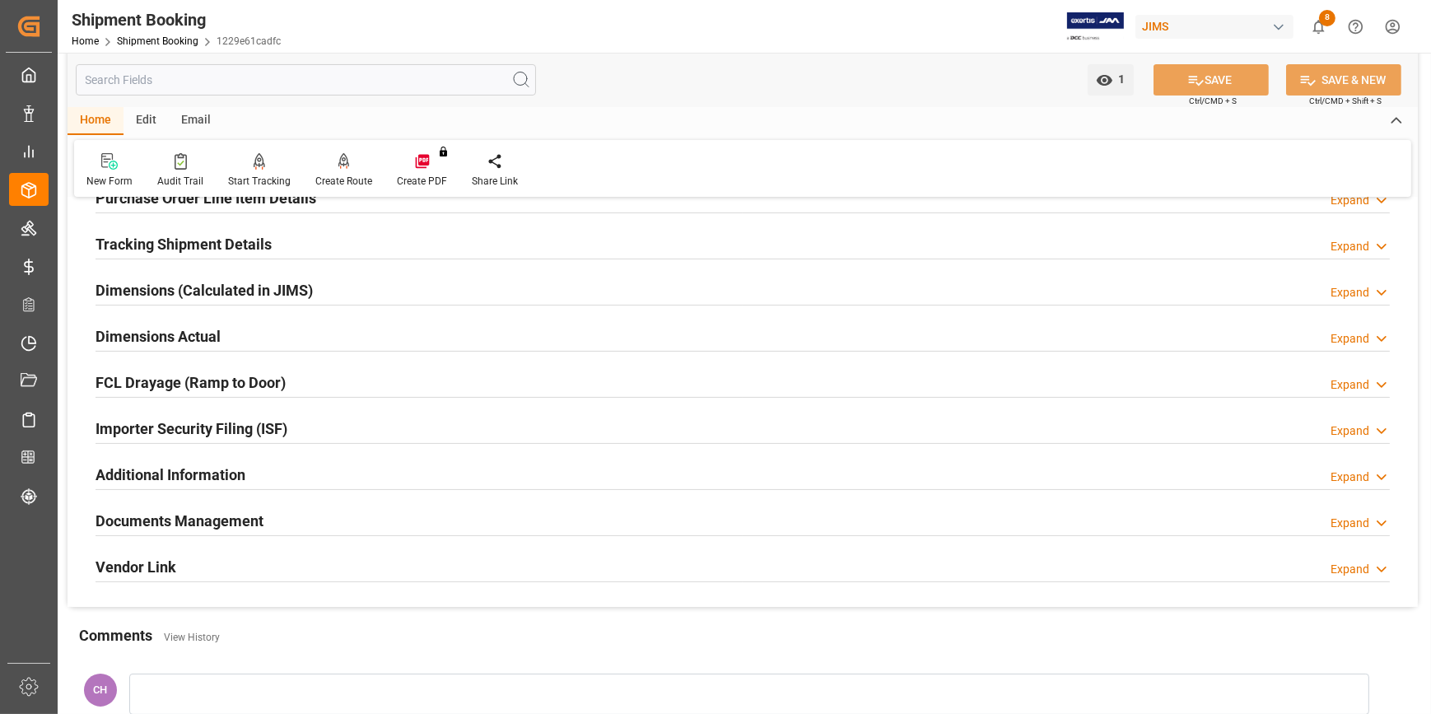
click at [145, 527] on h2 "Documents Management" at bounding box center [180, 521] width 168 height 22
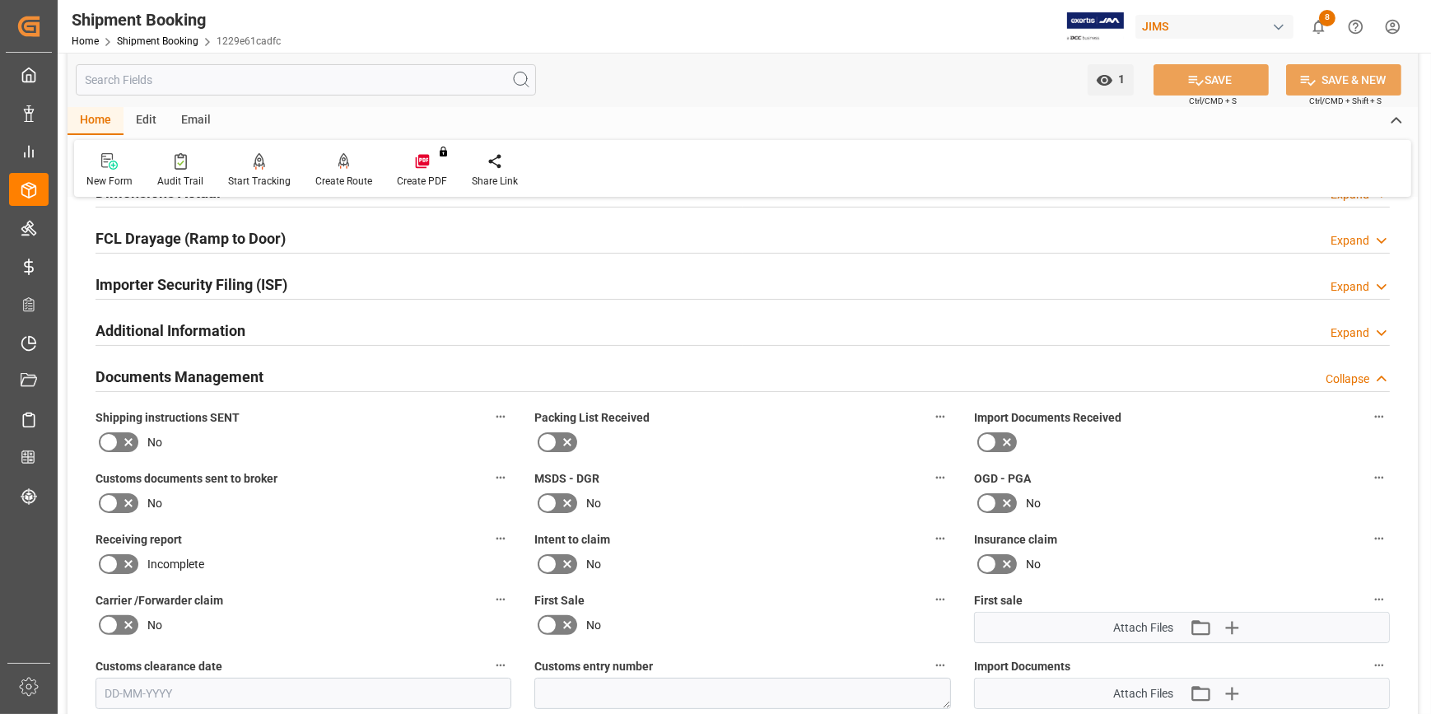
scroll to position [449, 0]
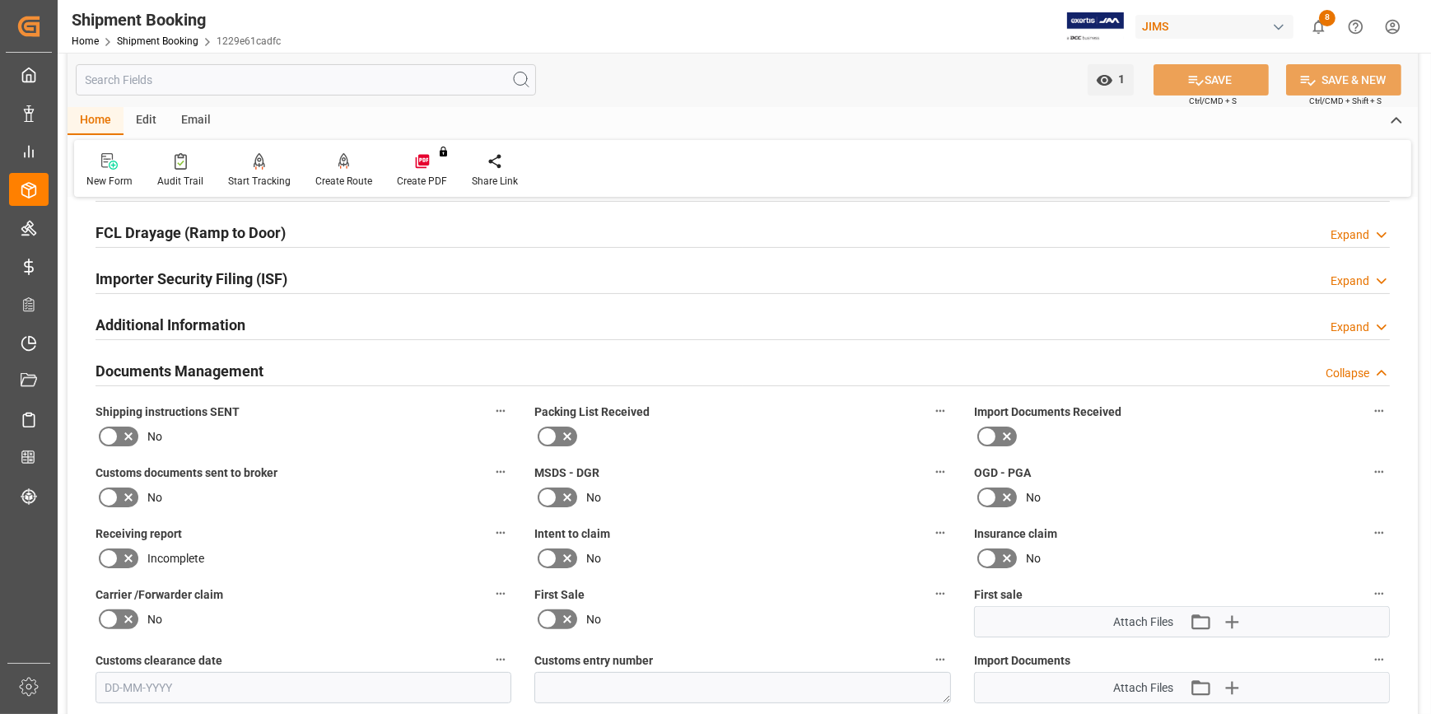
click at [108, 444] on icon at bounding box center [109, 437] width 20 height 20
click at [0, 0] on input "checkbox" at bounding box center [0, 0] width 0 height 0
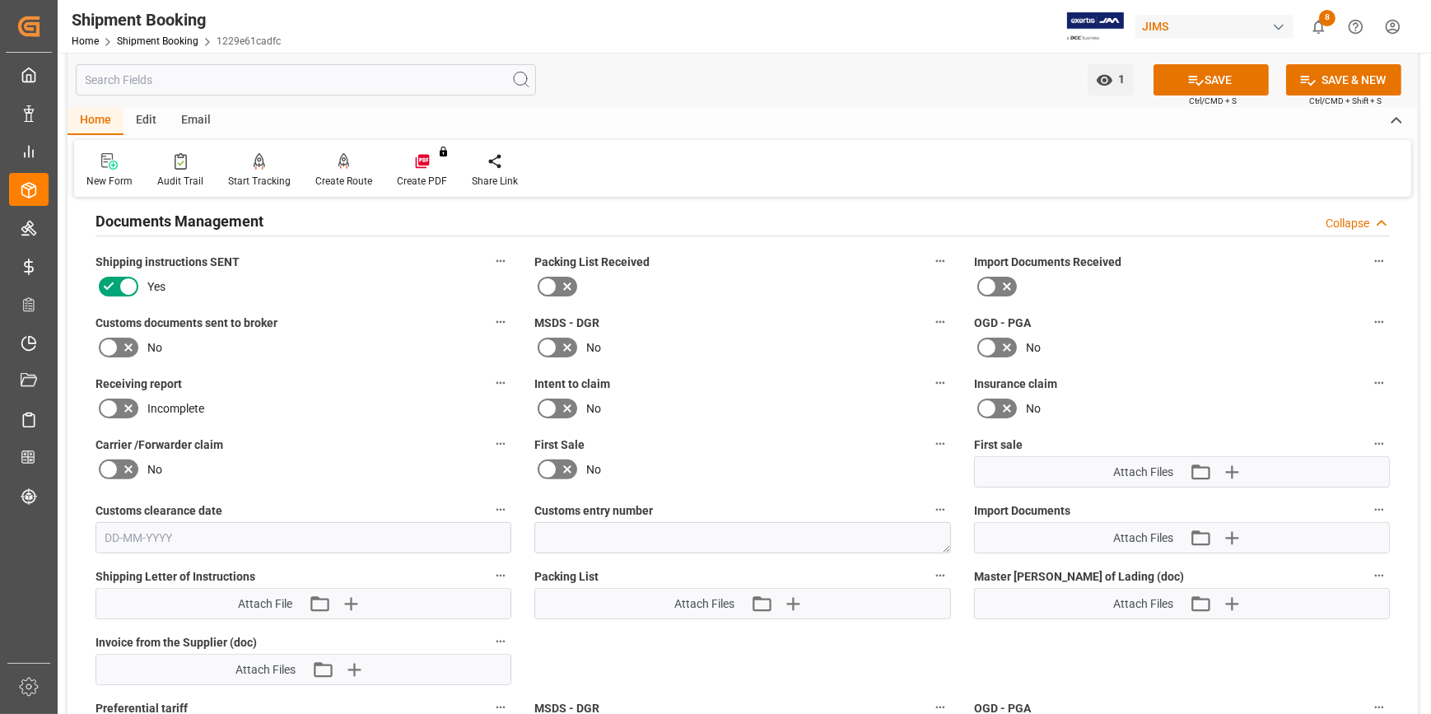
scroll to position [674, 0]
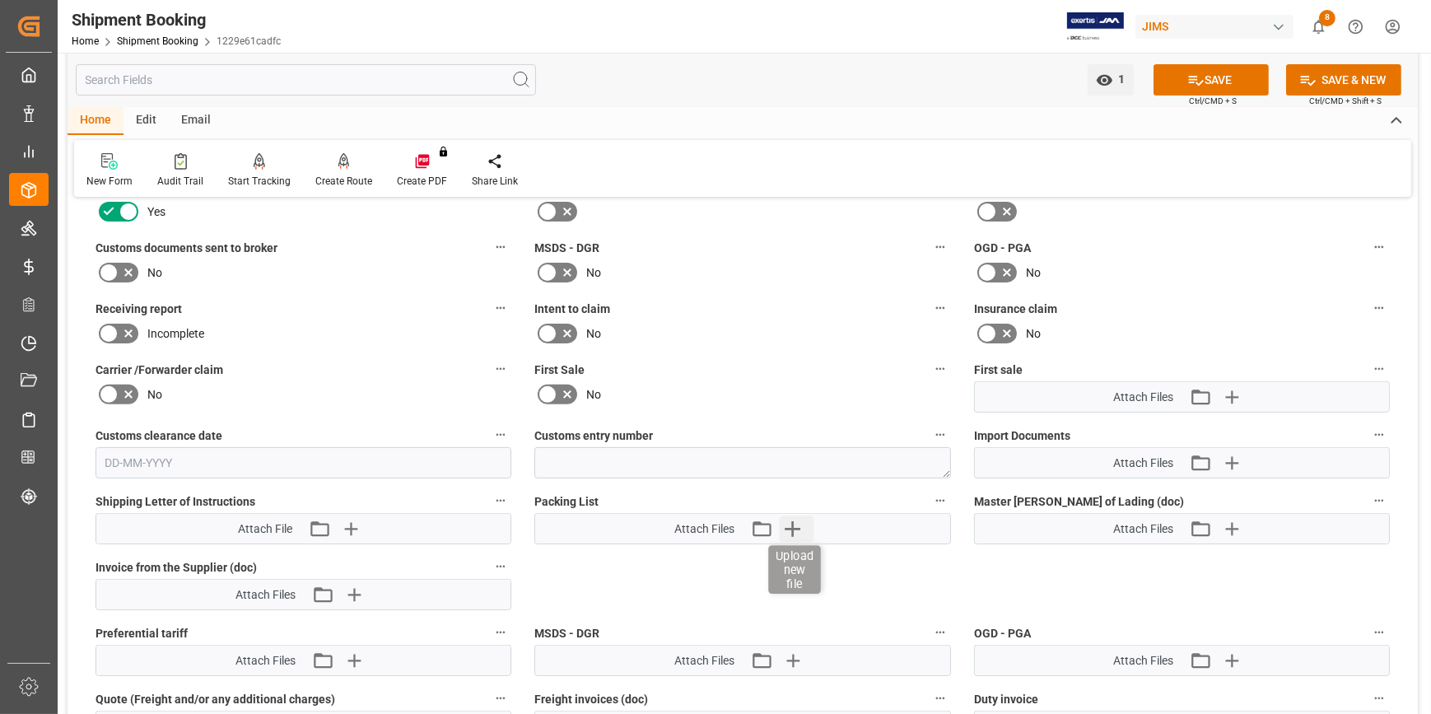
click at [794, 530] on icon "button" at bounding box center [792, 529] width 26 height 26
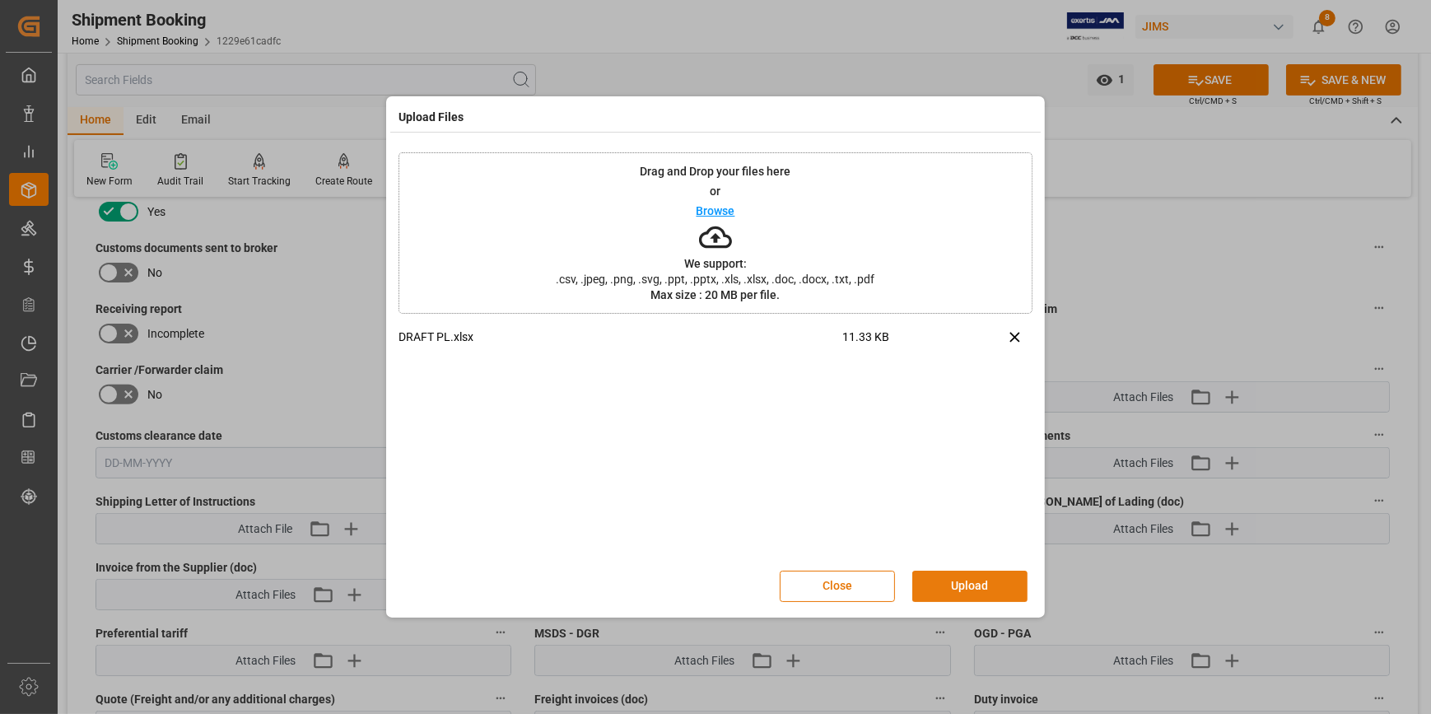
click at [939, 585] on button "Upload" at bounding box center [969, 586] width 115 height 31
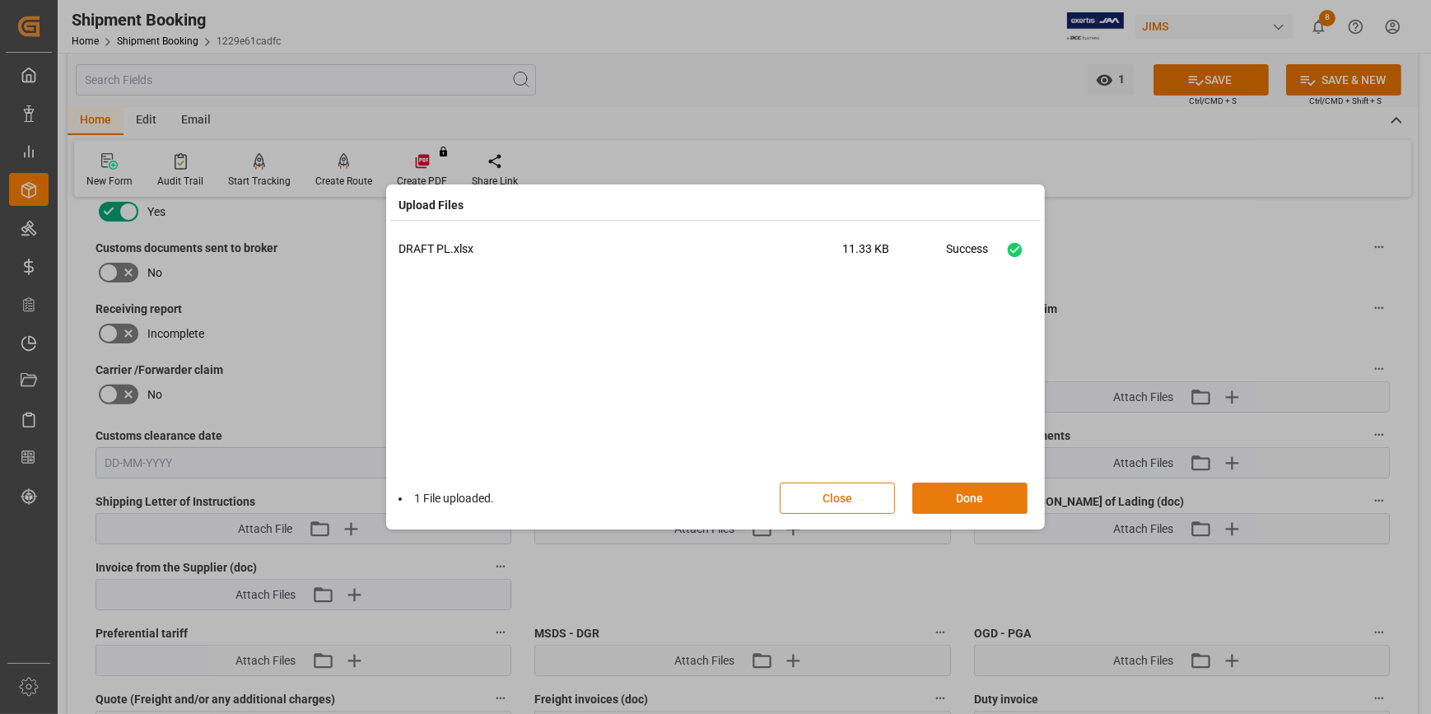
click at [942, 503] on button "Done" at bounding box center [969, 498] width 115 height 31
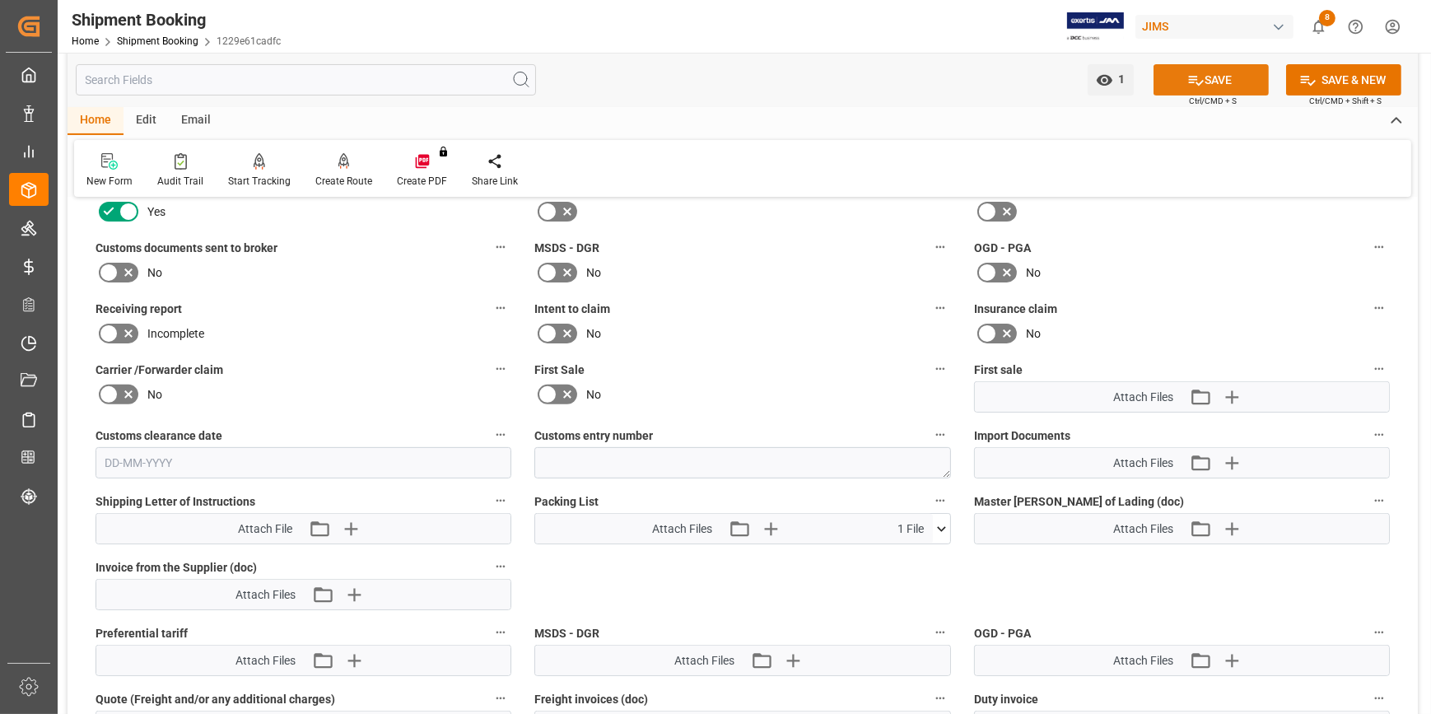
click at [1204, 79] on button "SAVE" at bounding box center [1211, 79] width 115 height 31
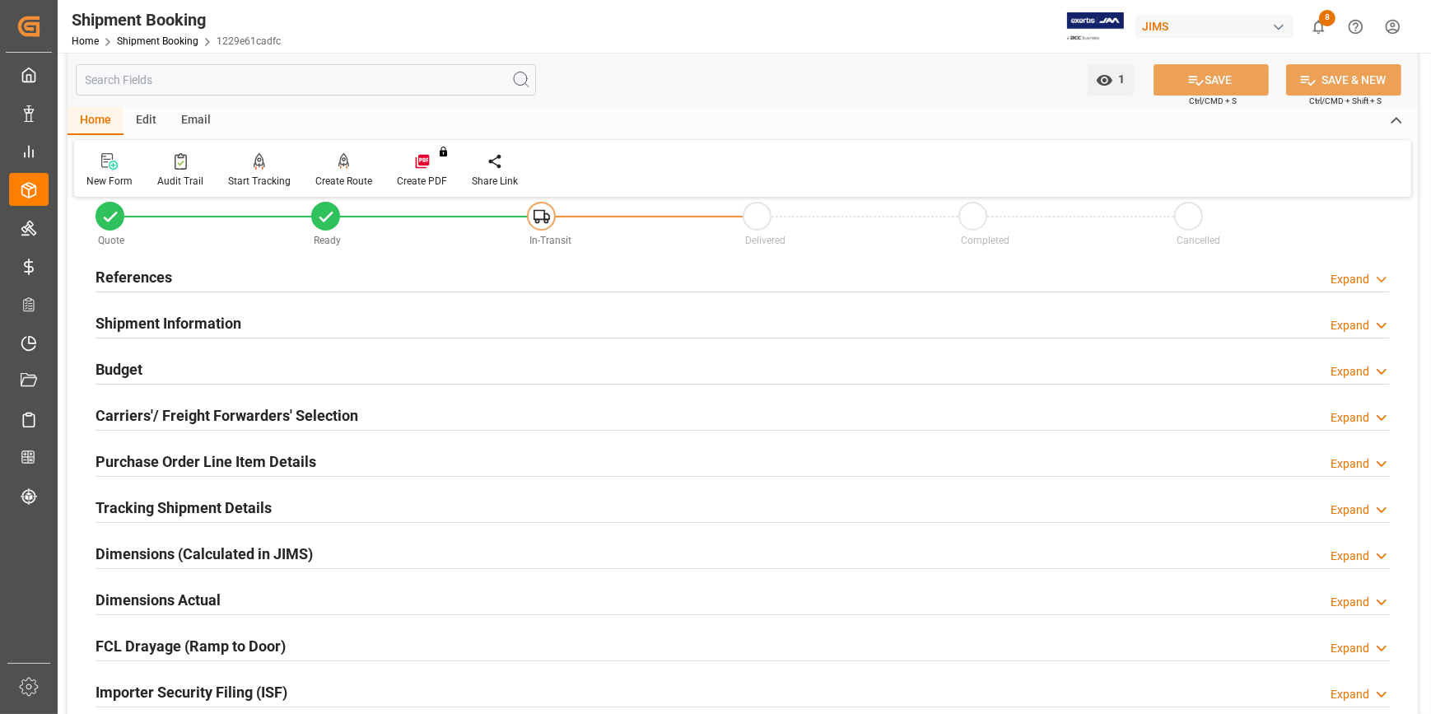
scroll to position [0, 0]
